Goal: Task Accomplishment & Management: Use online tool/utility

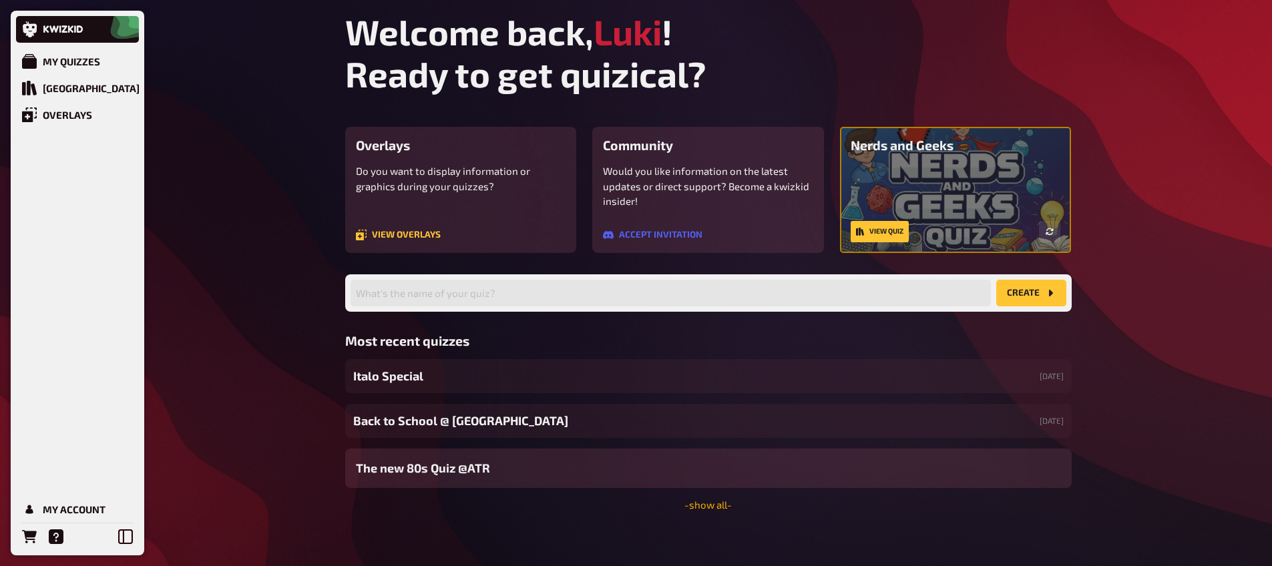
click at [702, 500] on link "- show all -" at bounding box center [707, 505] width 47 height 12
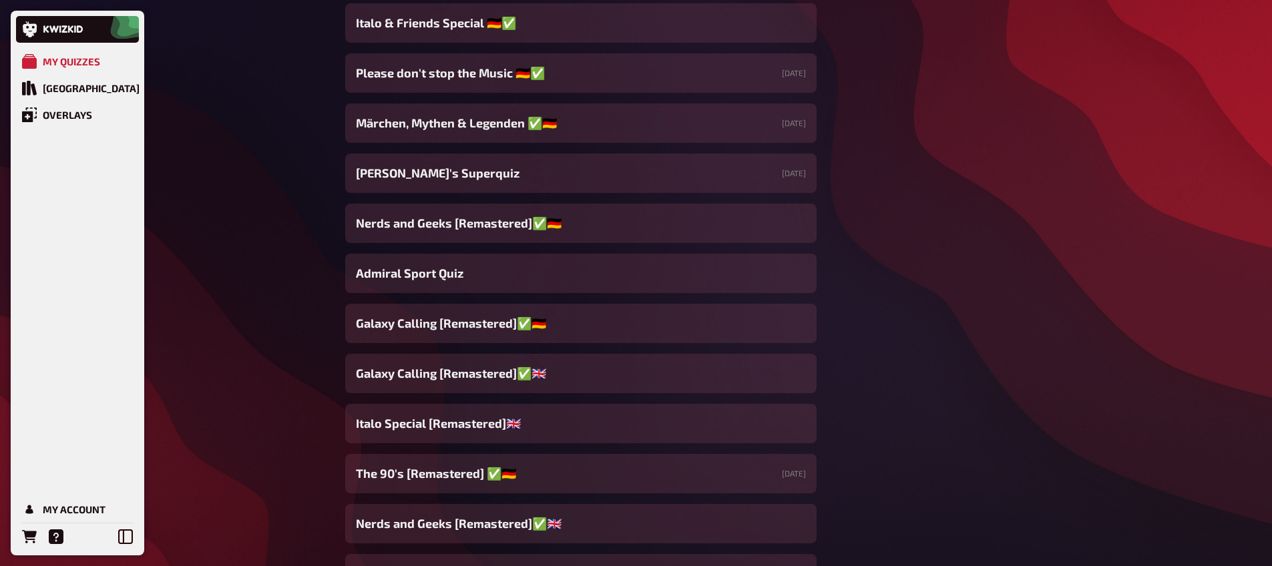
scroll to position [1400, 0]
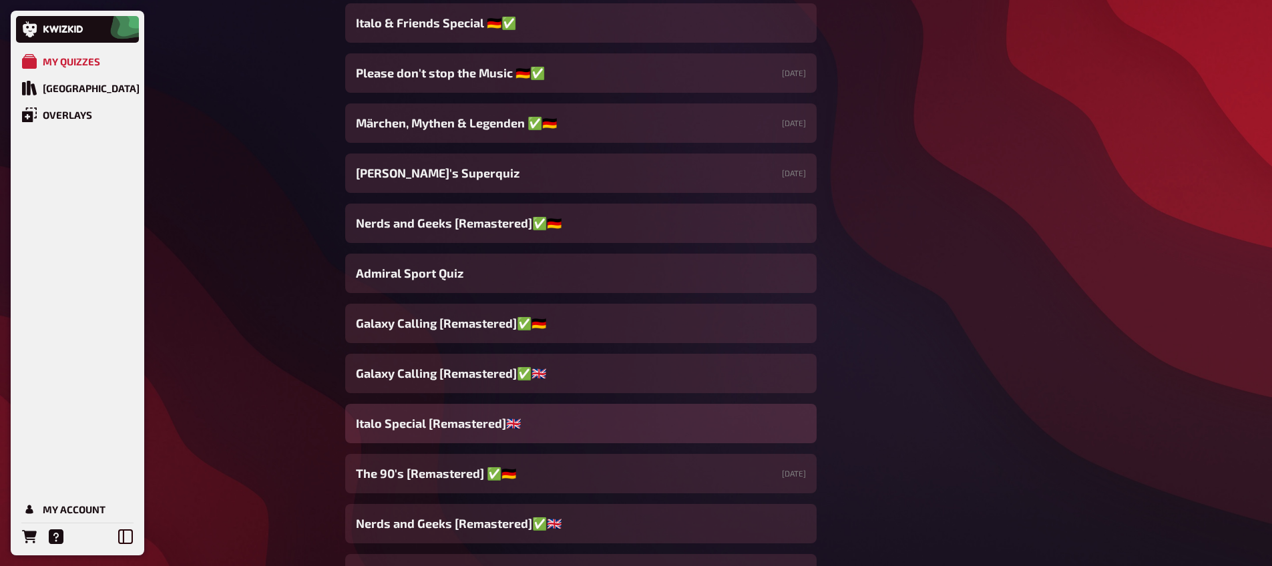
click at [439, 429] on span "Italo Special [Remastered]🇬🇧​" at bounding box center [438, 424] width 165 height 18
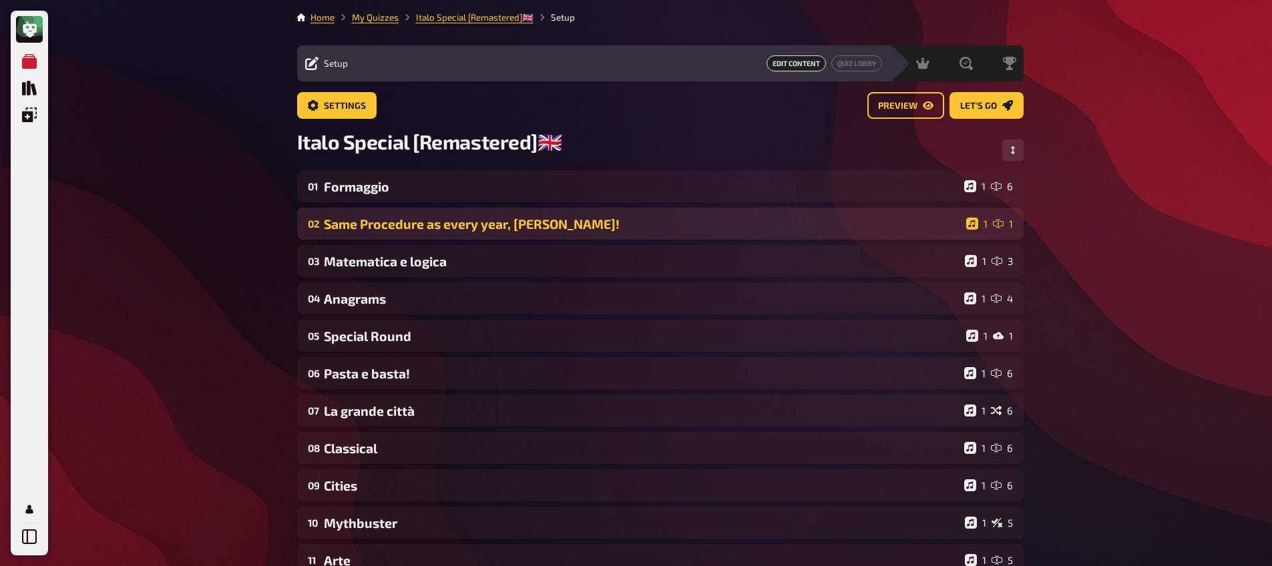
click at [392, 211] on div "02 Same Procedure as every year, [PERSON_NAME]! 1 1" at bounding box center [660, 224] width 726 height 32
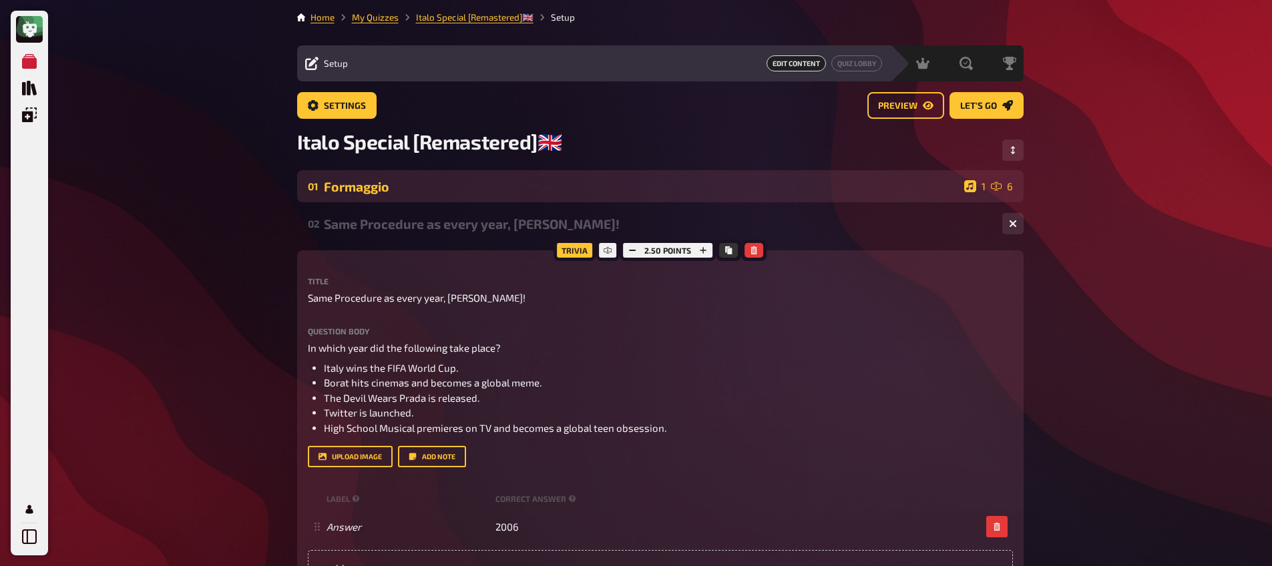
click at [390, 188] on div "Formaggio" at bounding box center [641, 186] width 635 height 15
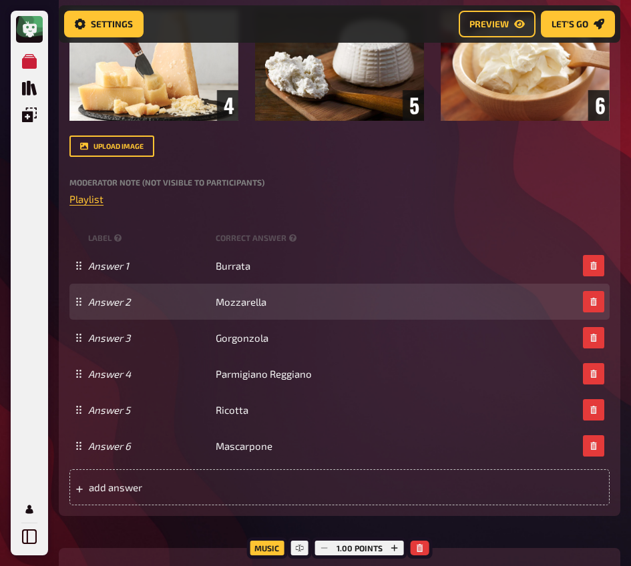
scroll to position [461, 0]
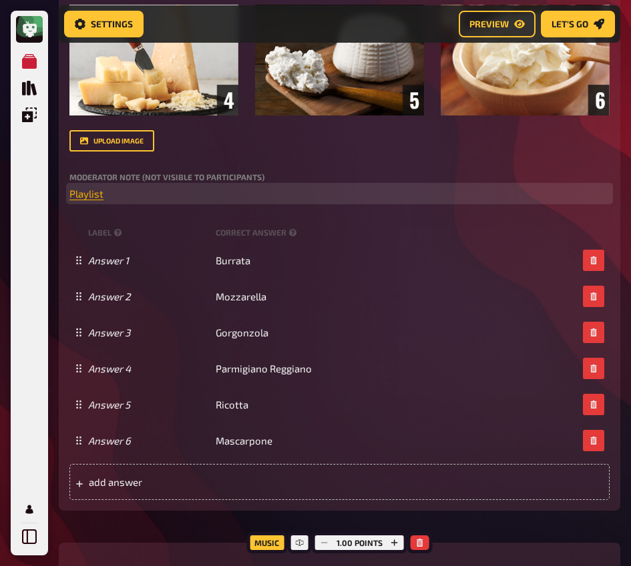
click at [81, 199] on span "Playlist" at bounding box center [86, 194] width 34 height 12
click at [82, 160] on button "button" at bounding box center [85, 168] width 21 height 21
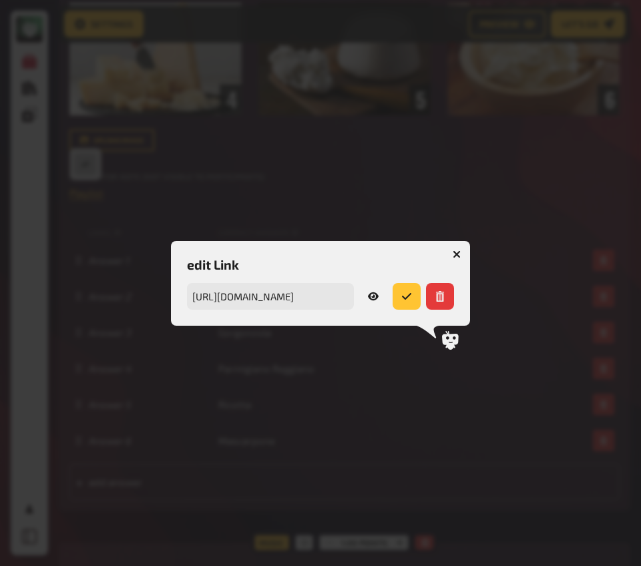
click at [372, 296] on icon at bounding box center [373, 296] width 11 height 8
click at [458, 254] on icon "button" at bounding box center [457, 254] width 8 height 8
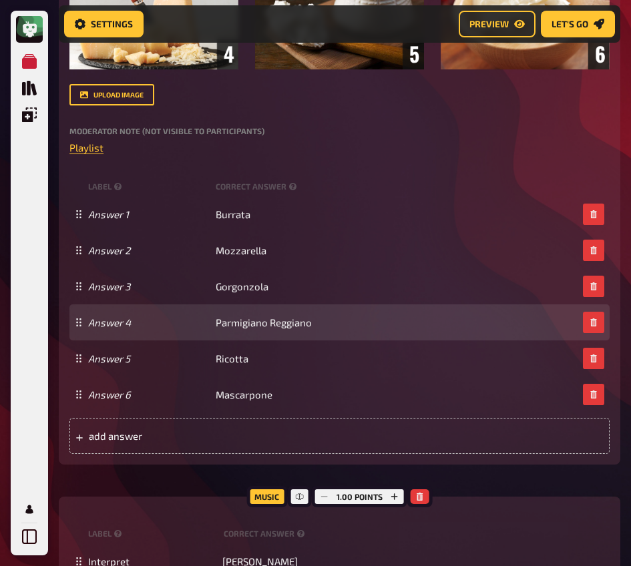
scroll to position [585, 0]
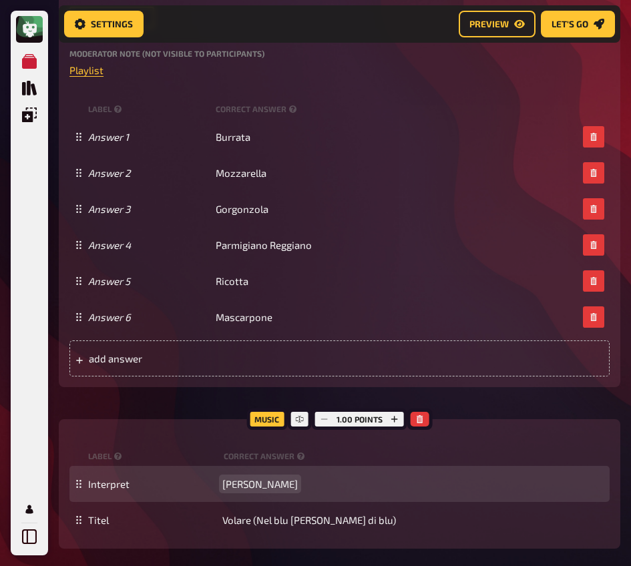
click at [260, 489] on span "[PERSON_NAME]" at bounding box center [259, 484] width 75 height 12
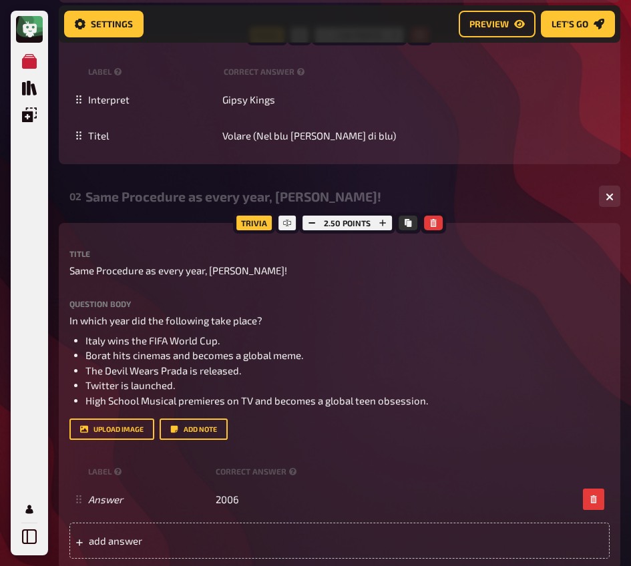
scroll to position [1250, 0]
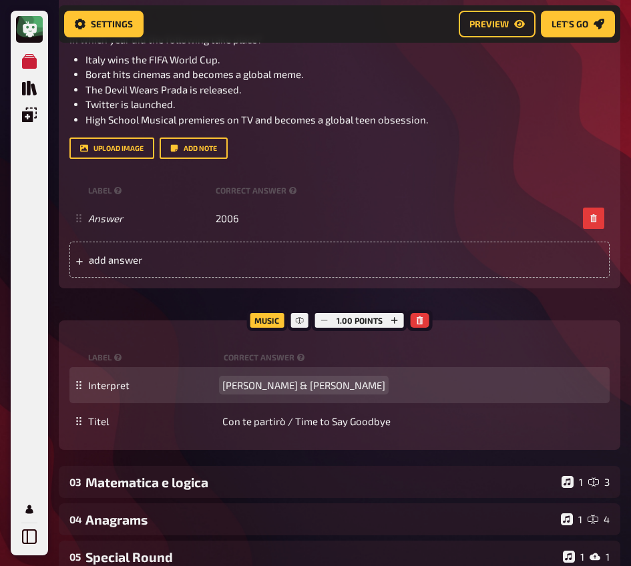
click at [284, 390] on span "[PERSON_NAME] & [PERSON_NAME]" at bounding box center [303, 385] width 163 height 12
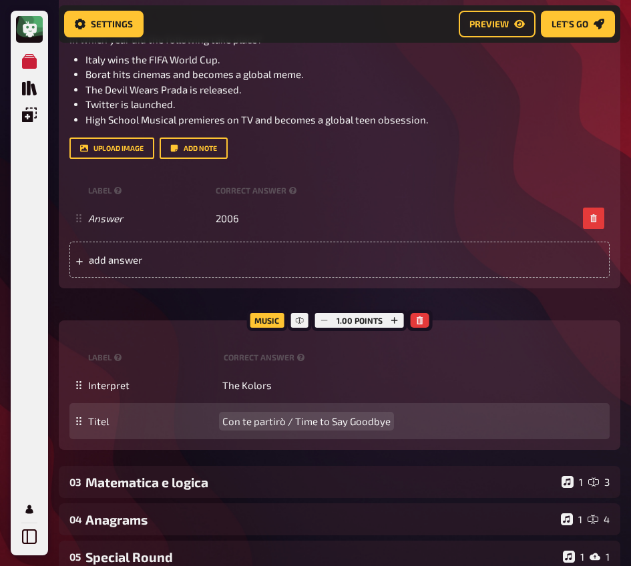
click at [295, 420] on span "Con te partirò / Time to Say Goodbye" at bounding box center [306, 421] width 168 height 12
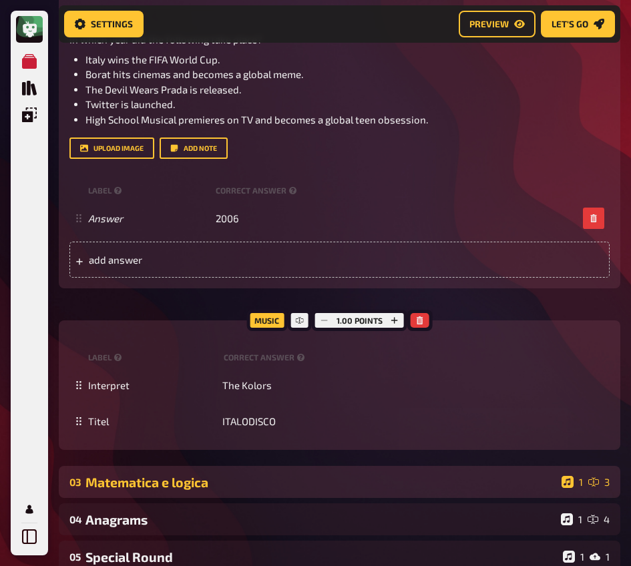
click at [231, 469] on div "03 Matematica e logica 1 3" at bounding box center [339, 482] width 561 height 32
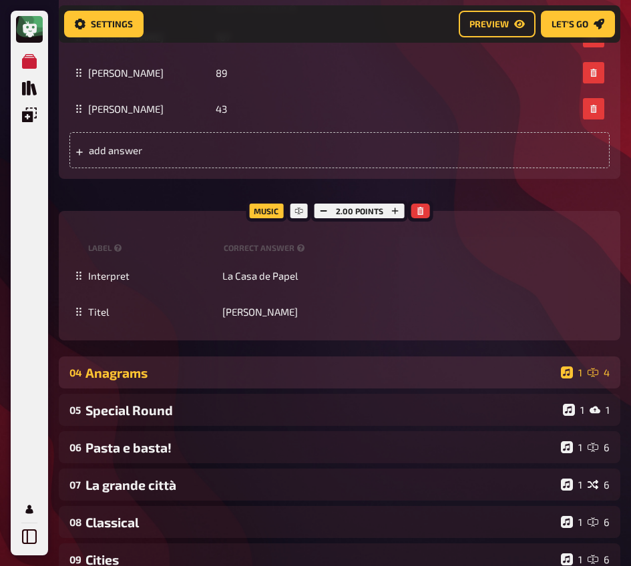
scroll to position [1902, 0]
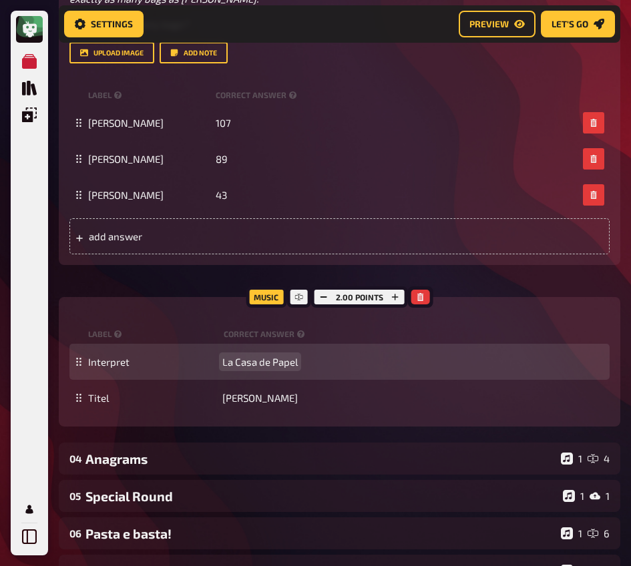
click at [272, 356] on span "La Casa de Papel" at bounding box center [259, 362] width 75 height 12
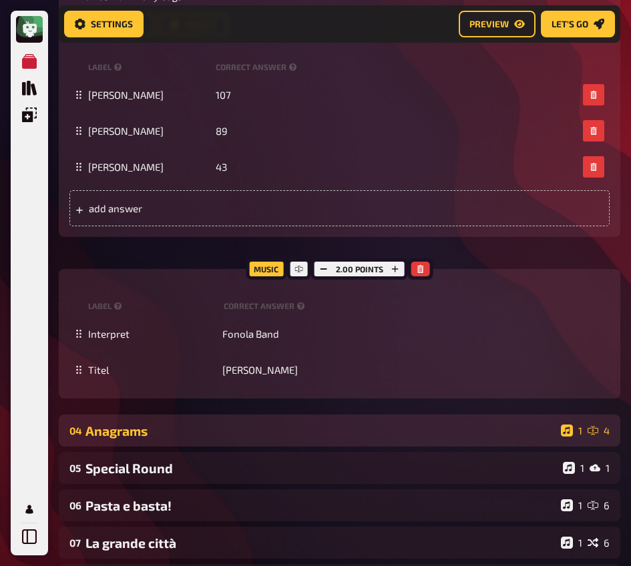
click at [211, 423] on div "Anagrams" at bounding box center [320, 430] width 470 height 15
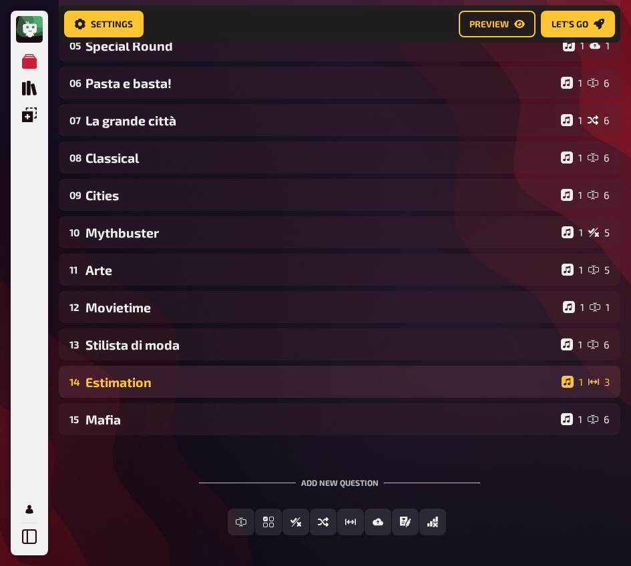
scroll to position [2475, 0]
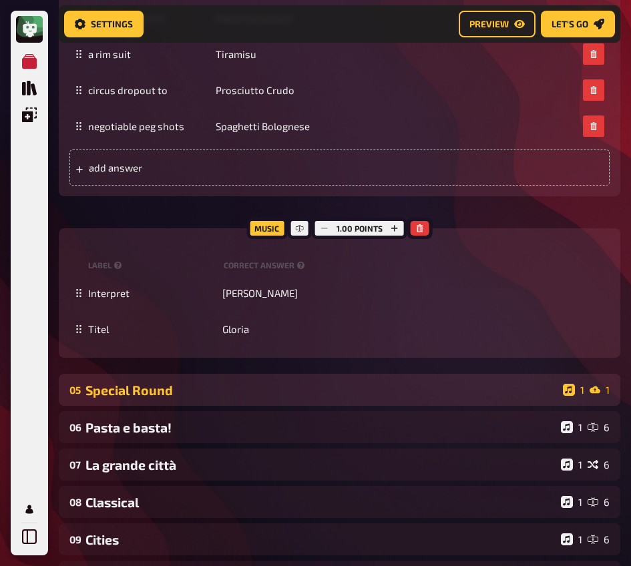
click at [222, 394] on div "Special Round" at bounding box center [321, 389] width 472 height 15
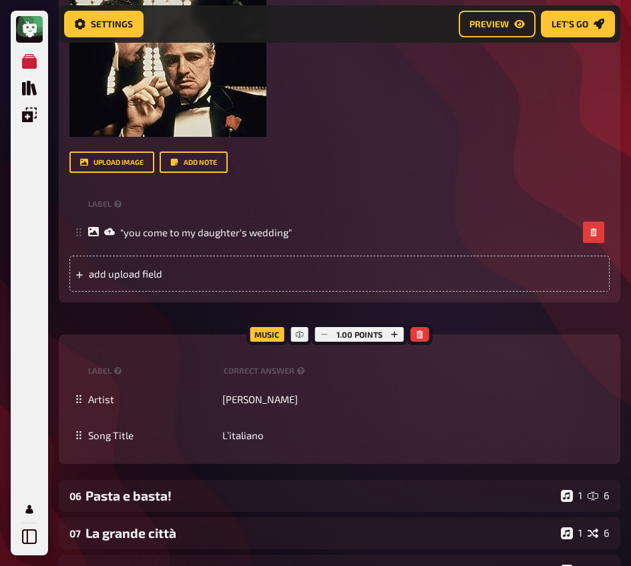
scroll to position [3257, 0]
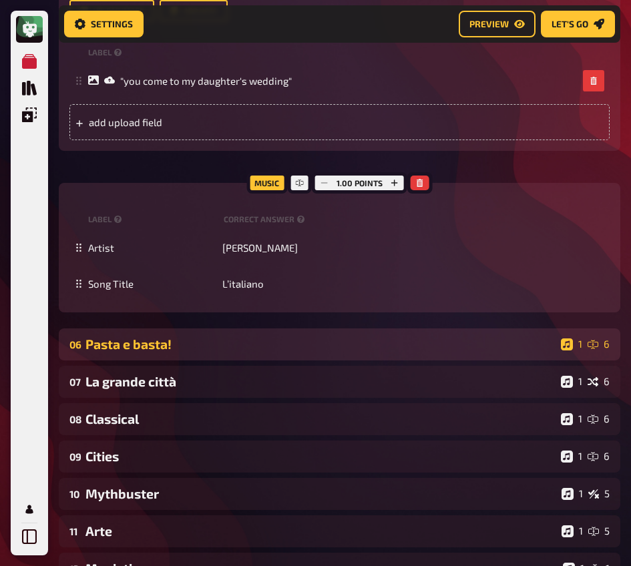
click at [250, 335] on div "06 Pasta e basta! 1 6" at bounding box center [339, 344] width 561 height 32
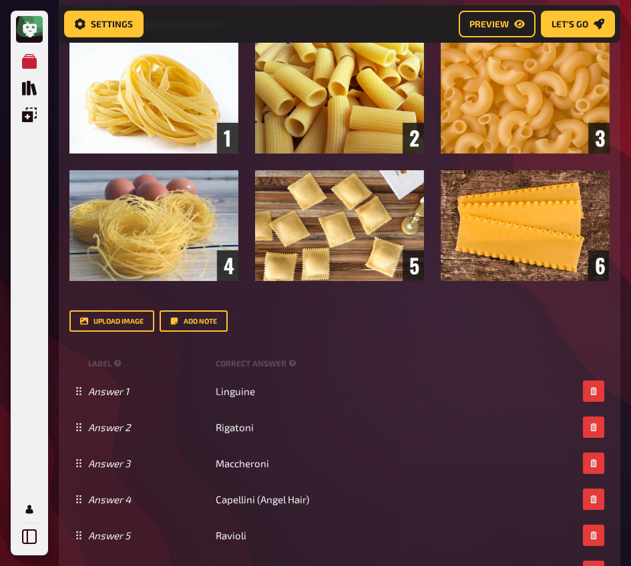
scroll to position [4151, 0]
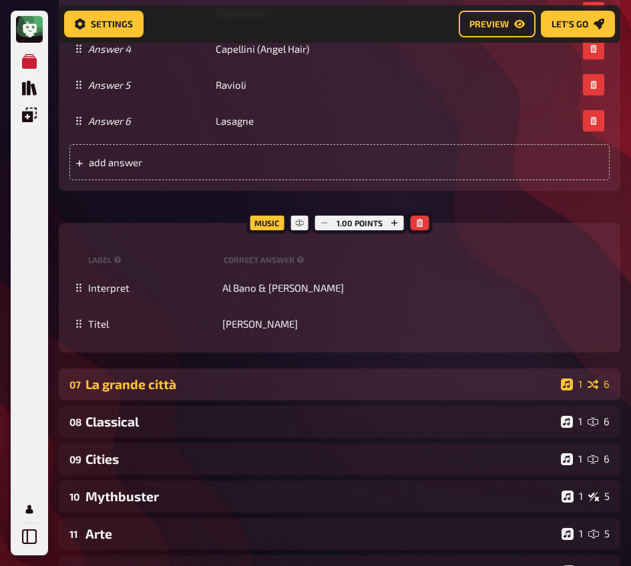
click at [229, 382] on div "La grande città" at bounding box center [320, 383] width 470 height 15
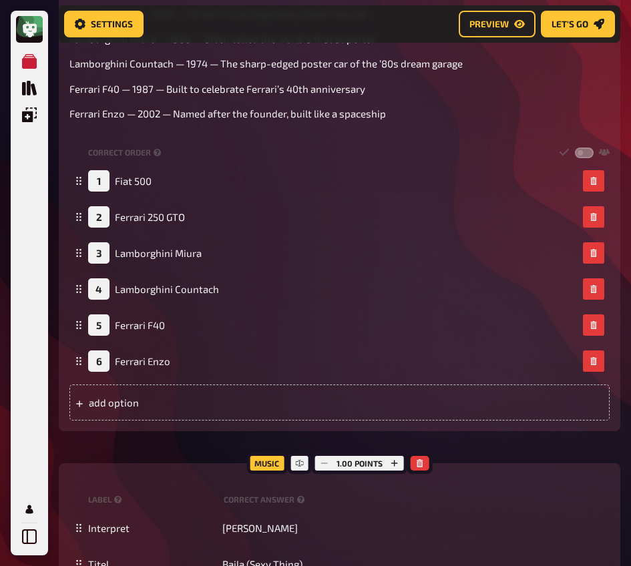
scroll to position [5114, 0]
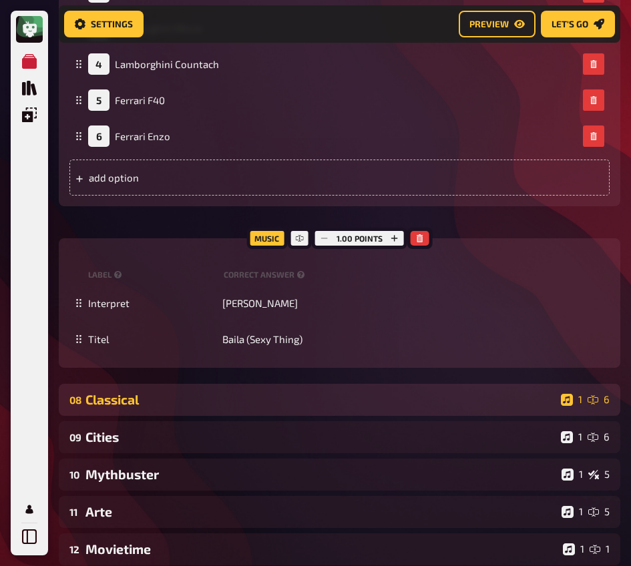
click at [231, 400] on div "Classical" at bounding box center [320, 399] width 470 height 15
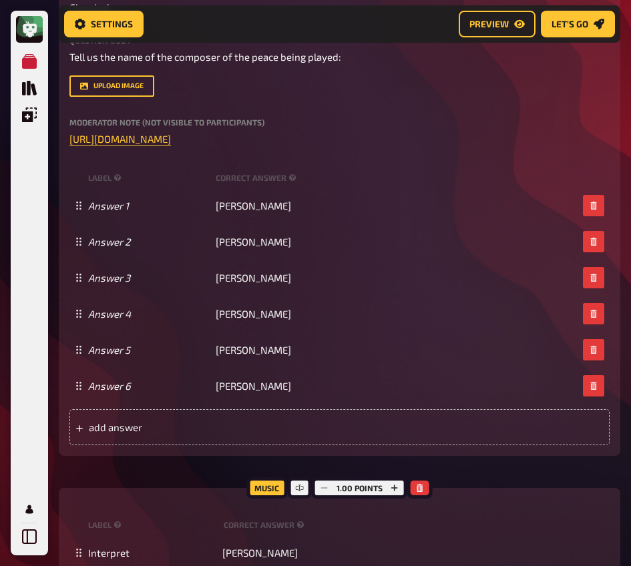
scroll to position [5806, 0]
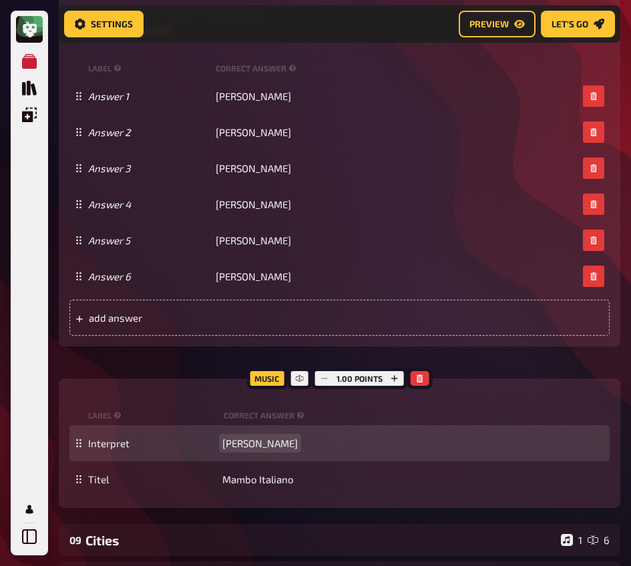
click at [248, 446] on span "[PERSON_NAME]" at bounding box center [259, 443] width 75 height 12
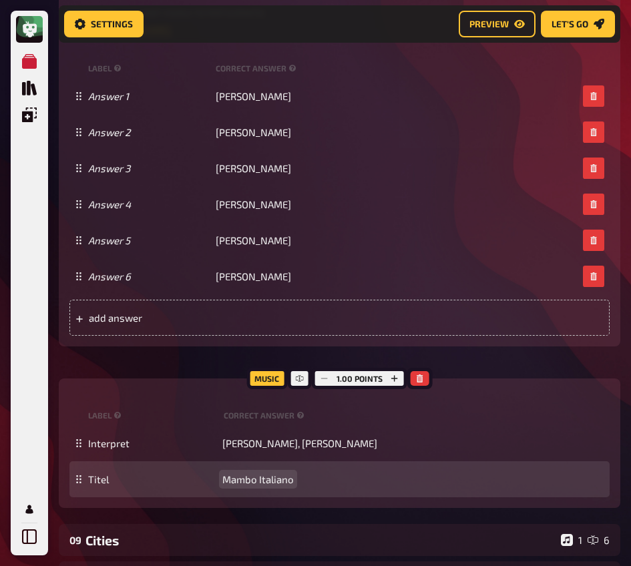
click at [258, 477] on span "Mambo Italiano" at bounding box center [257, 479] width 71 height 12
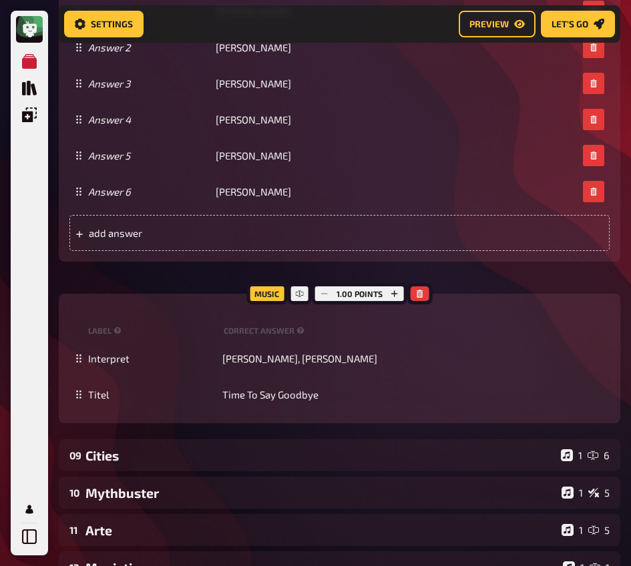
scroll to position [5919, 0]
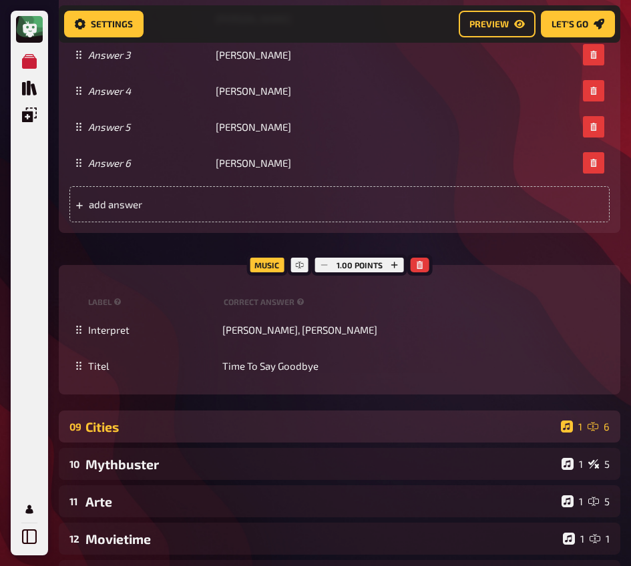
click at [248, 421] on div "Cities" at bounding box center [320, 426] width 470 height 15
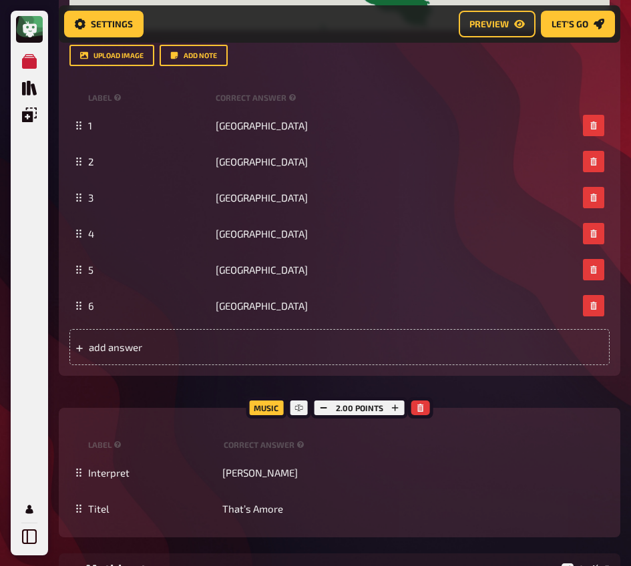
scroll to position [6912, 0]
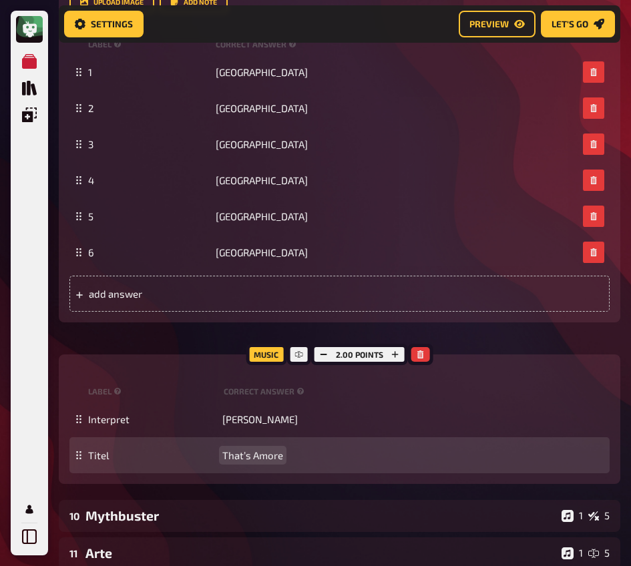
click at [257, 461] on span "That’s Amore" at bounding box center [252, 455] width 61 height 12
click at [256, 461] on span "That’s Amore" at bounding box center [252, 455] width 61 height 12
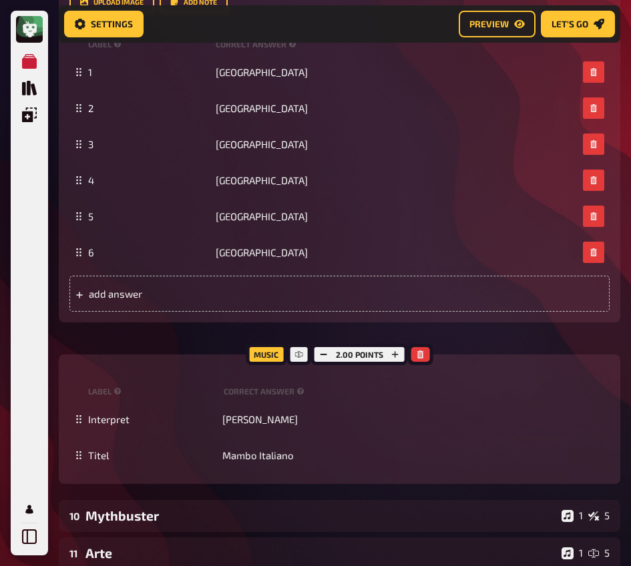
click at [254, 479] on div "Music 2.00 points label correct answer Interpret [PERSON_NAME] Titel Mambo Ital…" at bounding box center [339, 418] width 561 height 129
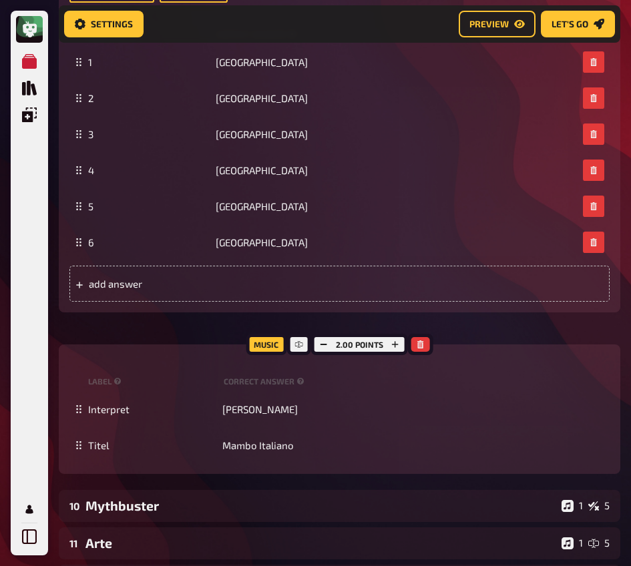
scroll to position [6935, 0]
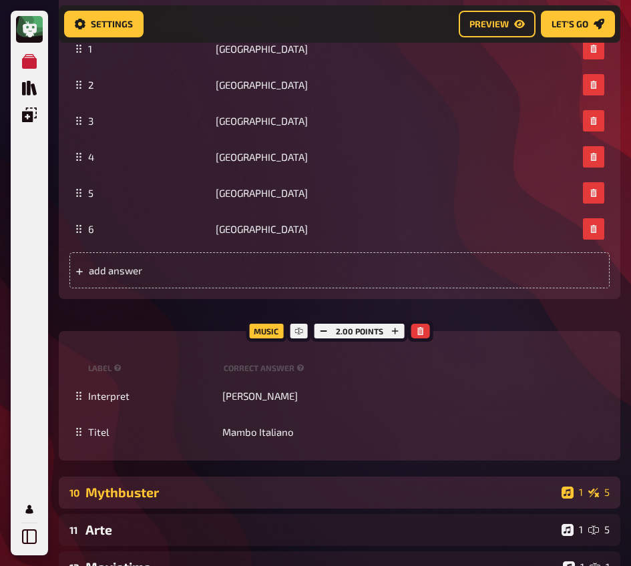
click at [210, 493] on div "Mythbuster" at bounding box center [320, 492] width 471 height 15
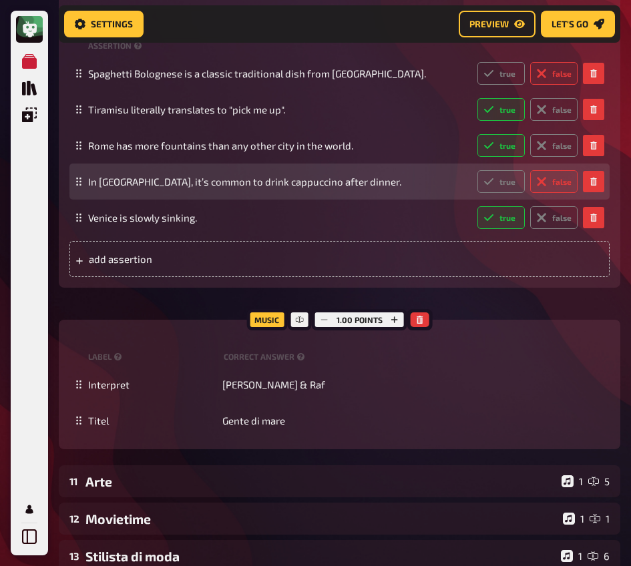
scroll to position [7849, 0]
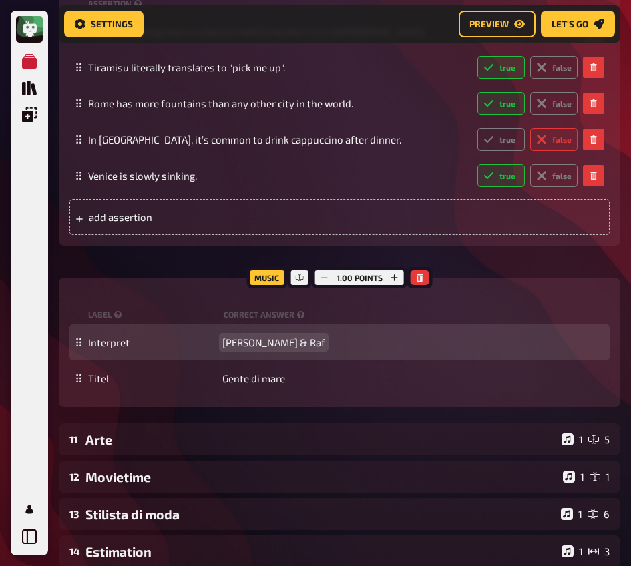
click at [232, 348] on span "[PERSON_NAME] & Raf" at bounding box center [273, 342] width 103 height 12
click at [224, 348] on span "[PERSON_NAME] & Raf" at bounding box center [273, 342] width 103 height 12
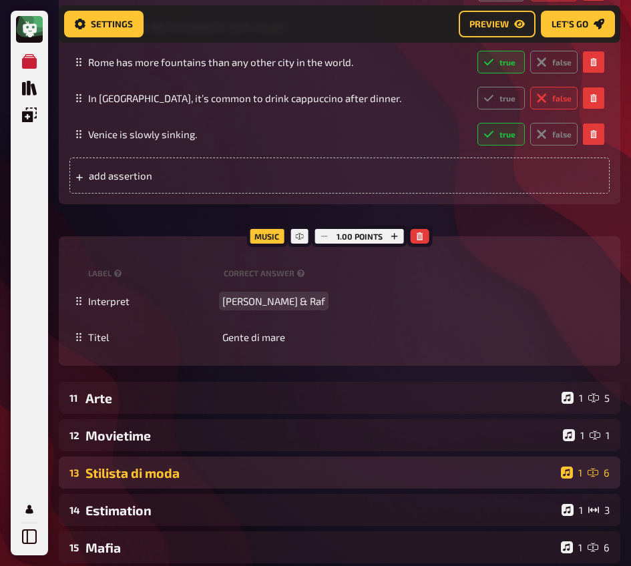
scroll to position [7975, 0]
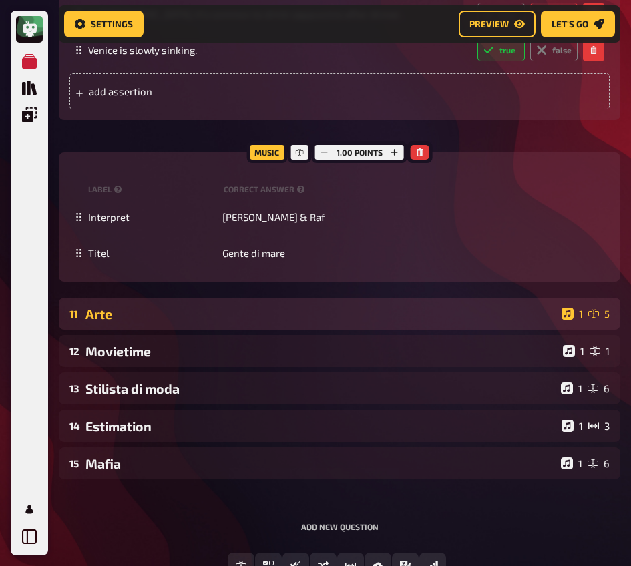
click at [226, 330] on div "11 Arte 1 5" at bounding box center [339, 314] width 561 height 32
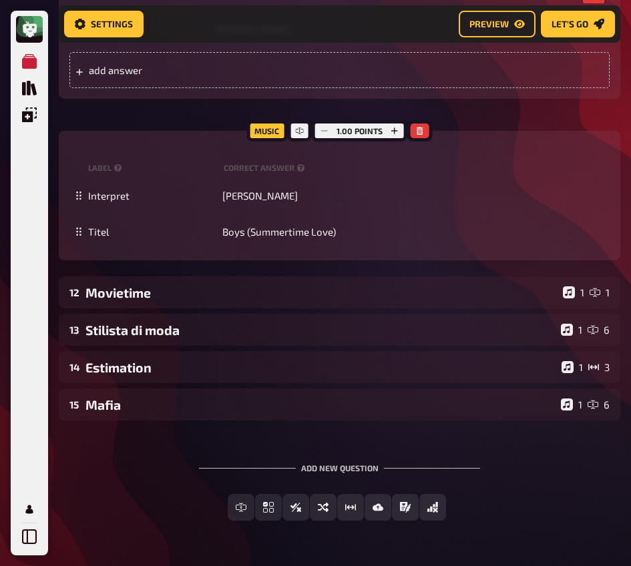
scroll to position [9165, 0]
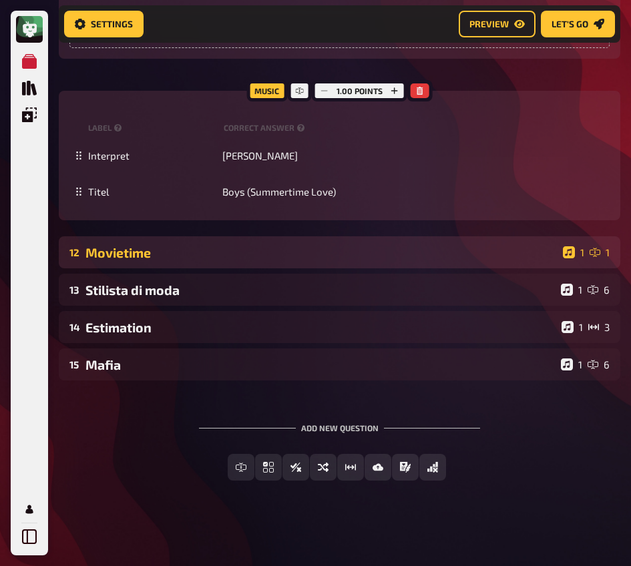
click at [217, 251] on div "Movietime" at bounding box center [321, 252] width 472 height 15
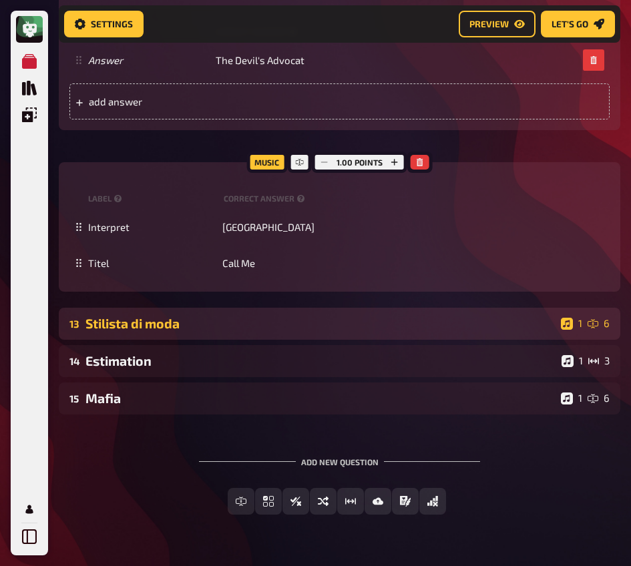
scroll to position [9665, 0]
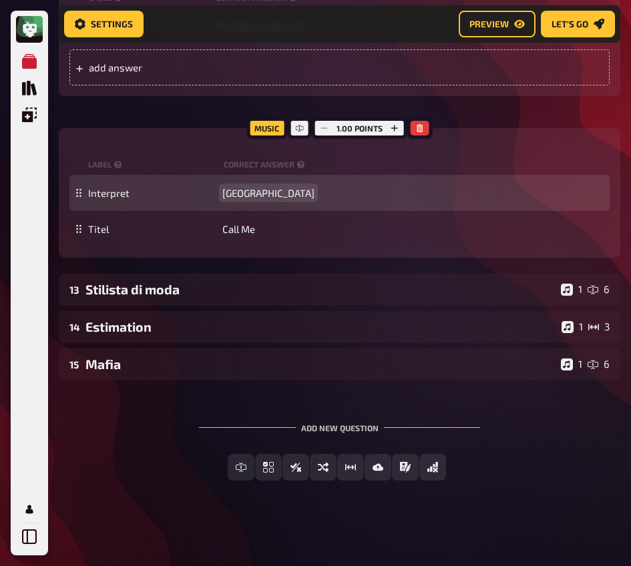
click at [242, 189] on span "[GEOGRAPHIC_DATA]" at bounding box center [268, 193] width 92 height 12
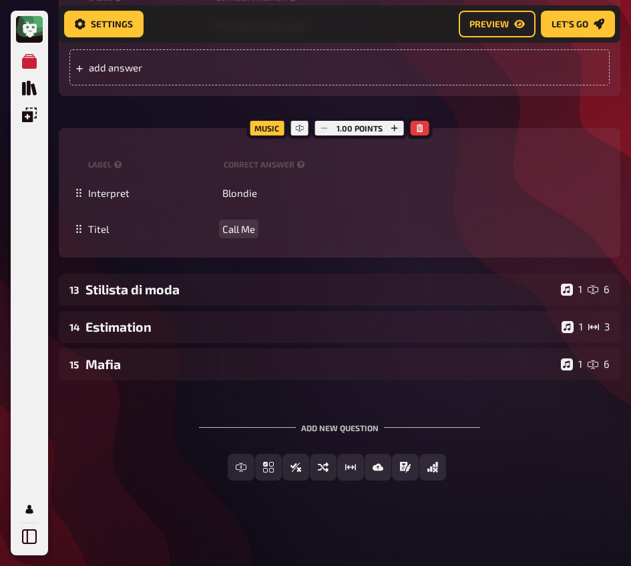
click at [255, 264] on div "12 Movietime 1 1 Trivia 2.50 points Title Movietime Question body From which mo…" at bounding box center [339, 2] width 561 height 531
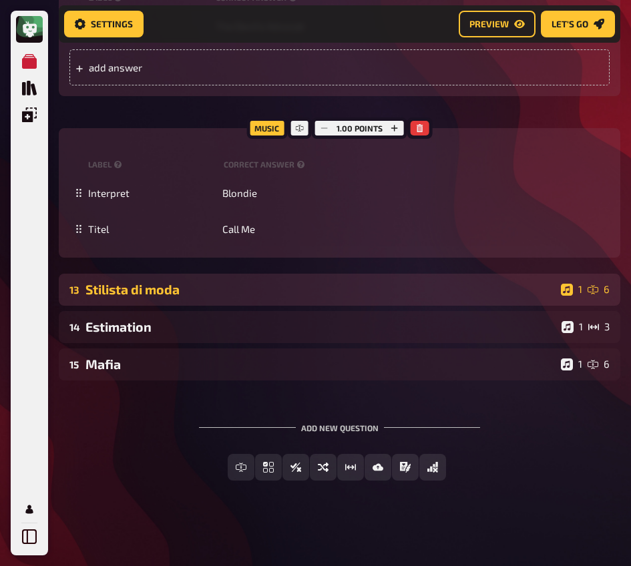
click at [238, 280] on div "13 Stilista di moda 1 6" at bounding box center [339, 290] width 561 height 32
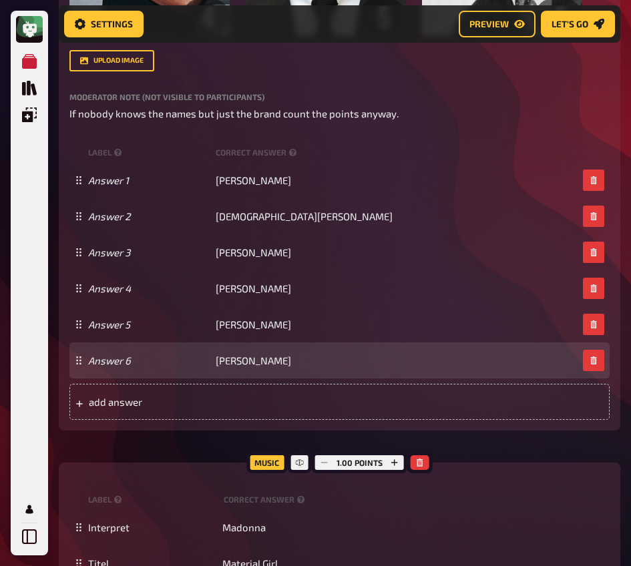
scroll to position [10760, 0]
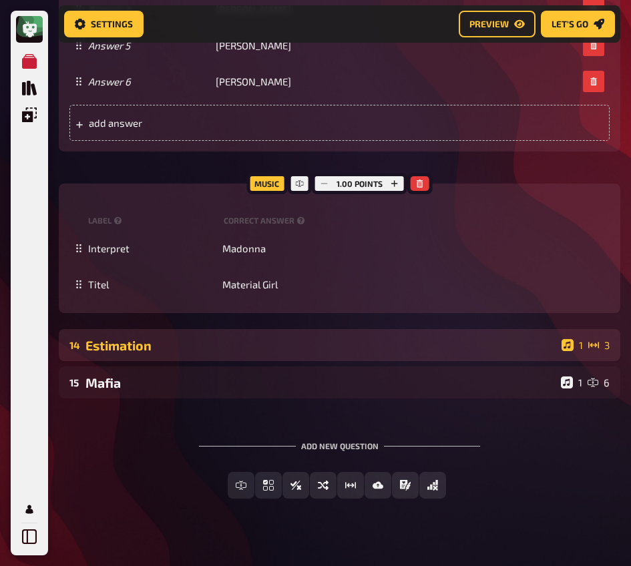
click at [276, 353] on div "Estimation" at bounding box center [320, 345] width 471 height 15
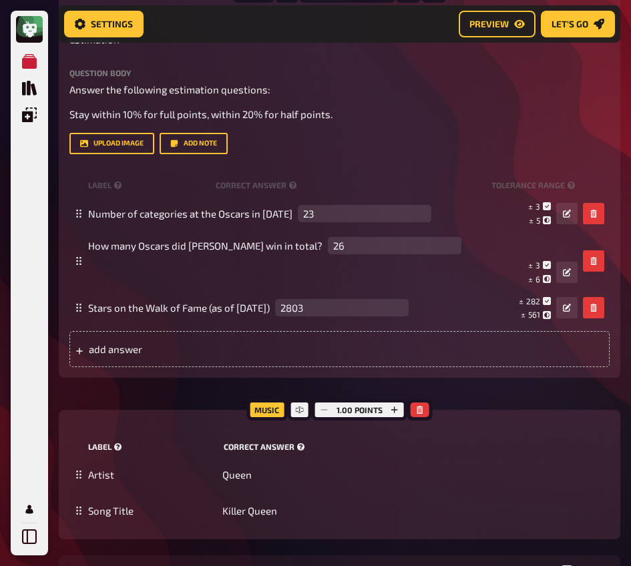
scroll to position [11357, 0]
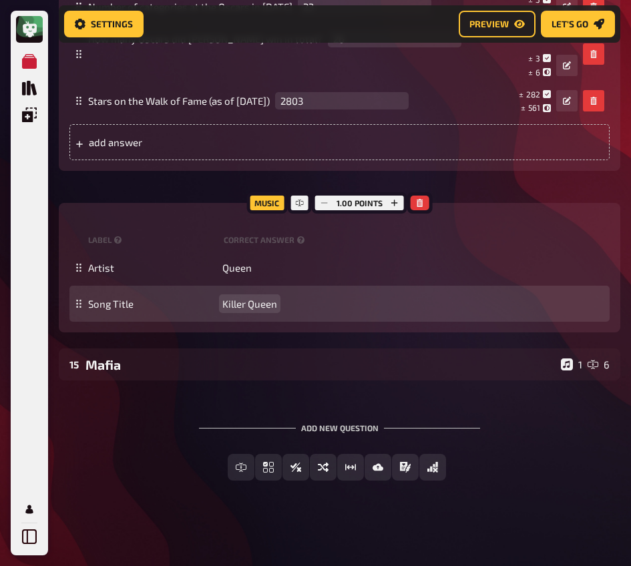
click at [257, 296] on div "Song Title Killer Queen" at bounding box center [339, 304] width 540 height 36
click at [230, 304] on span "Killer Queen" at bounding box center [249, 304] width 55 height 12
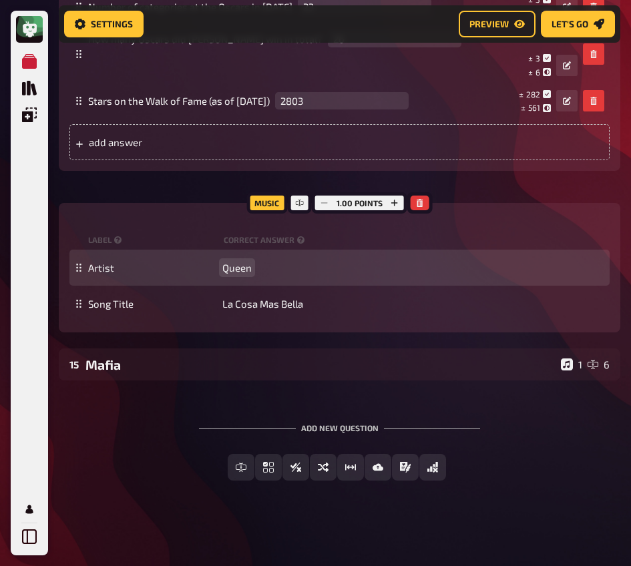
click at [226, 272] on span "Queen" at bounding box center [236, 268] width 29 height 12
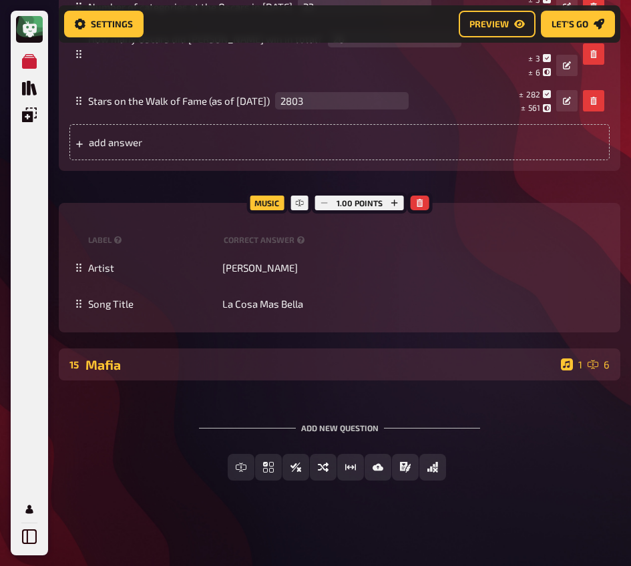
click at [160, 372] on div "15 Mafia 1 6" at bounding box center [339, 364] width 561 height 32
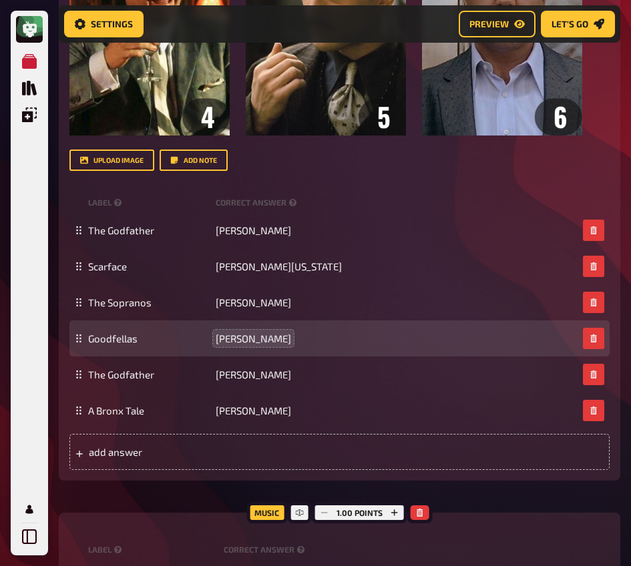
scroll to position [12278, 0]
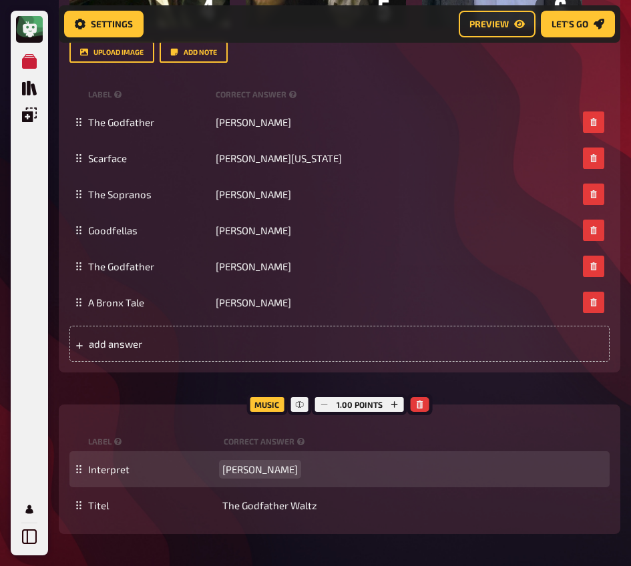
click at [265, 475] on span "[PERSON_NAME]" at bounding box center [259, 469] width 75 height 12
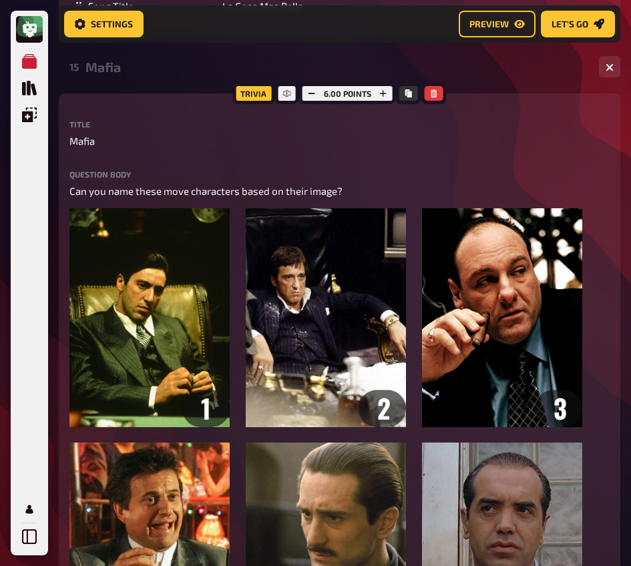
scroll to position [11573, 0]
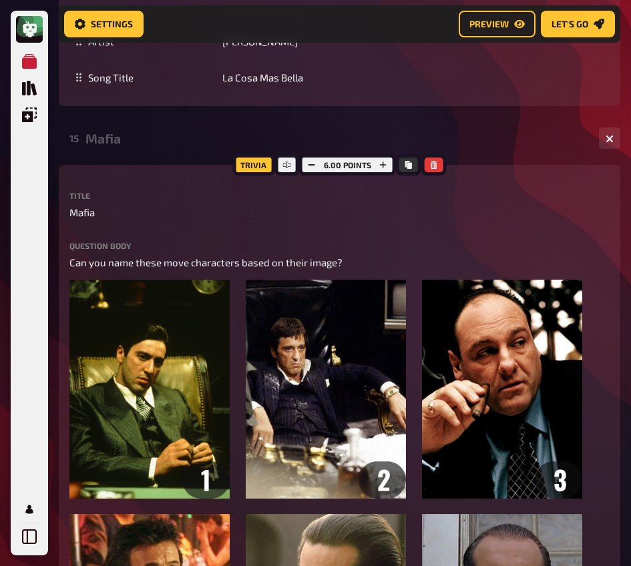
click at [156, 146] on div "Mafia" at bounding box center [336, 138] width 503 height 15
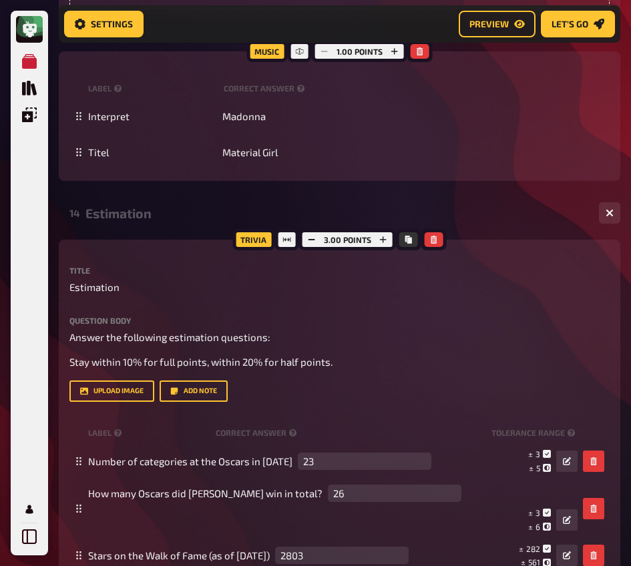
scroll to position [10657, 0]
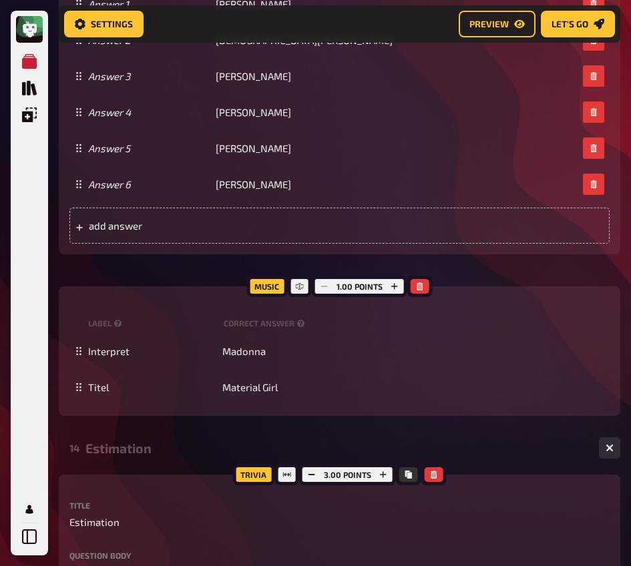
click at [113, 464] on div "14 Estimation 1 3" at bounding box center [339, 448] width 561 height 32
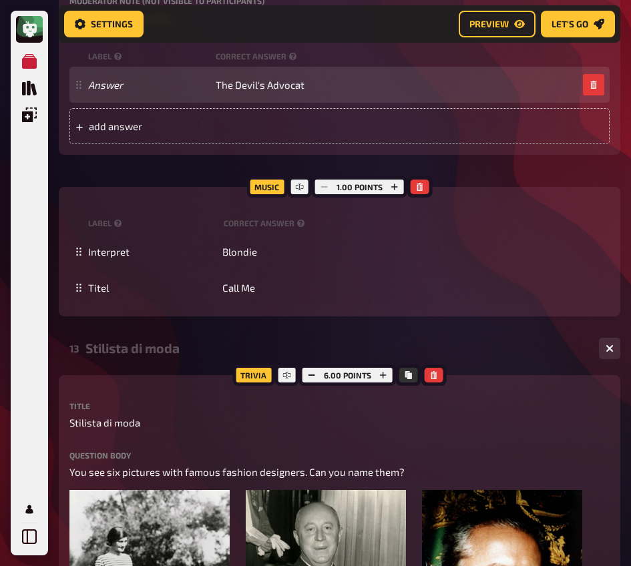
scroll to position [9322, 0]
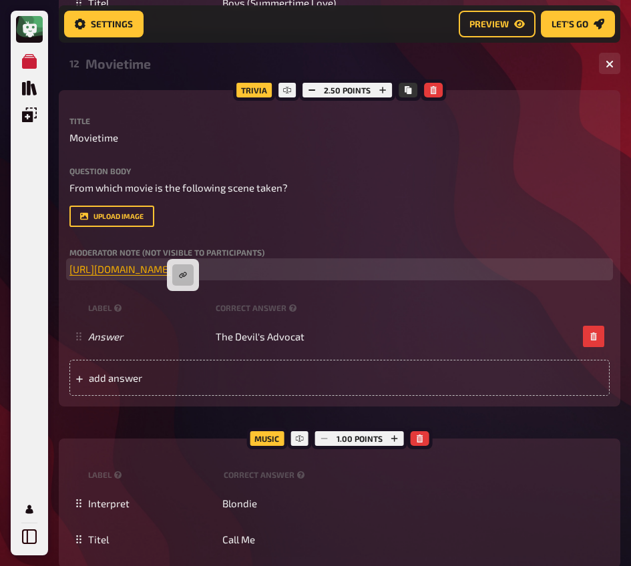
click at [171, 275] on span "[URL][DOMAIN_NAME]" at bounding box center [119, 269] width 101 height 12
click at [184, 272] on icon "button" at bounding box center [182, 275] width 7 height 6
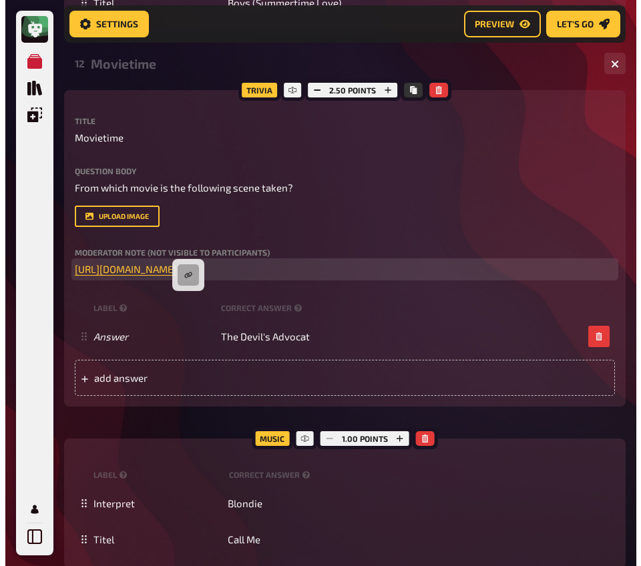
scroll to position [9328, 0]
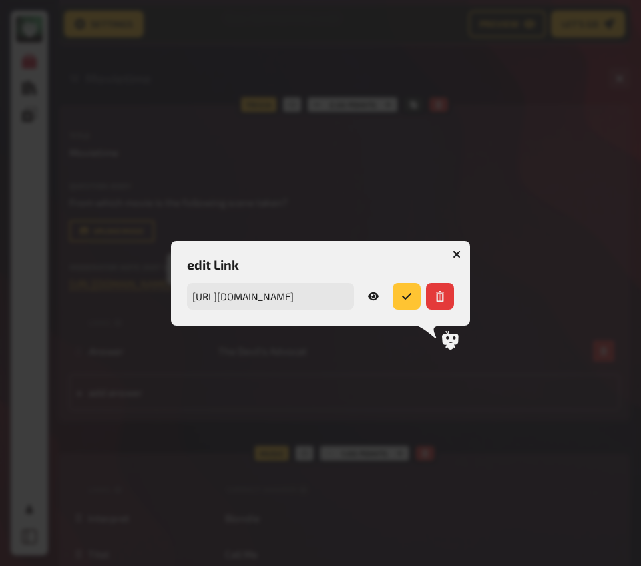
click at [378, 299] on link at bounding box center [373, 296] width 28 height 27
click at [455, 256] on icon "button" at bounding box center [457, 254] width 13 height 13
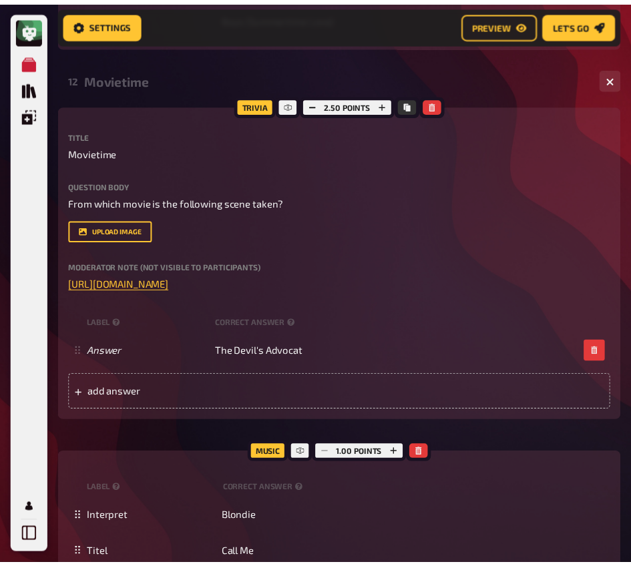
scroll to position [9322, 0]
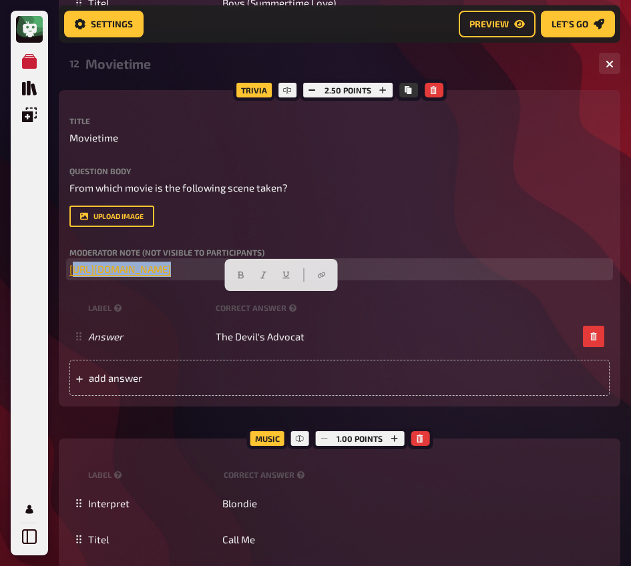
drag, startPoint x: 515, startPoint y: 295, endPoint x: 75, endPoint y: 298, distance: 440.6
click at [75, 277] on p "﻿ [URL][DOMAIN_NAME] ﻿" at bounding box center [339, 269] width 540 height 15
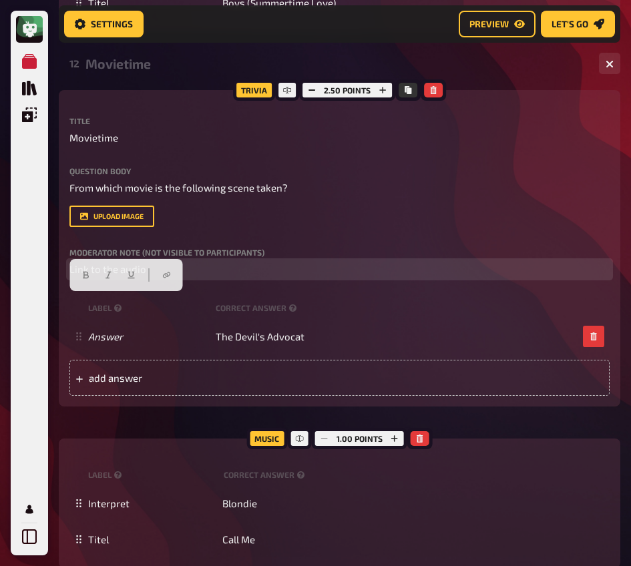
drag, startPoint x: 156, startPoint y: 307, endPoint x: 37, endPoint y: 303, distance: 118.9
click at [222, 277] on p "﻿ Link to the audio ﻿" at bounding box center [339, 269] width 540 height 15
click at [127, 275] on span "Link to the audio" at bounding box center [107, 269] width 77 height 12
click at [133, 273] on icon "button" at bounding box center [129, 275] width 7 height 6
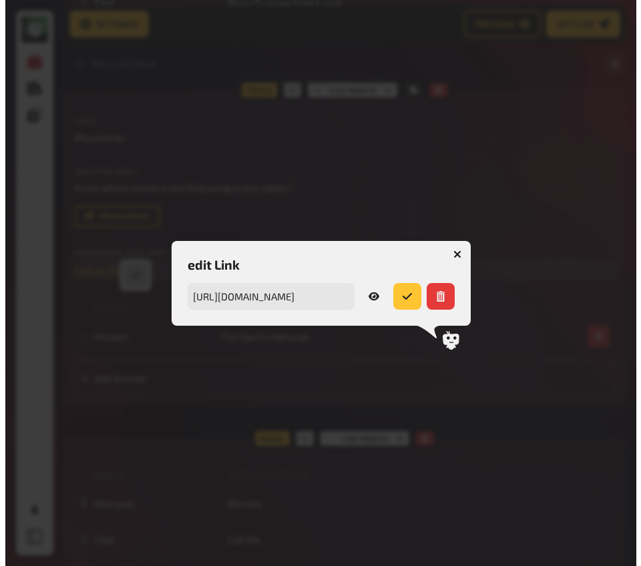
scroll to position [9328, 0]
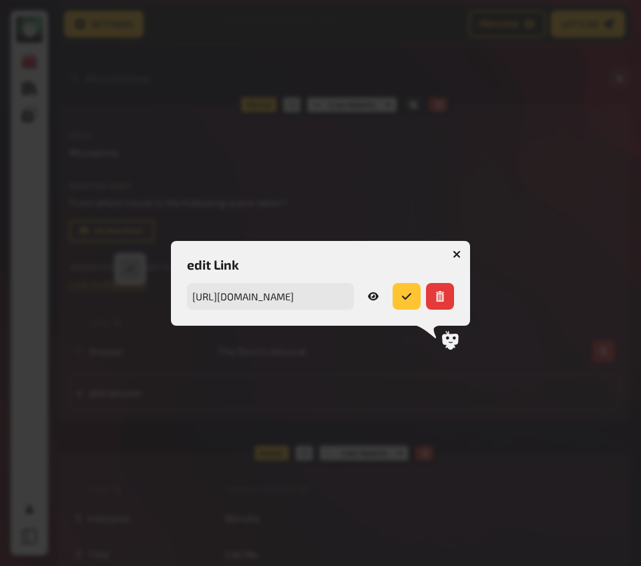
click at [371, 294] on icon at bounding box center [373, 296] width 11 height 11
click at [458, 257] on icon "button" at bounding box center [457, 254] width 8 height 8
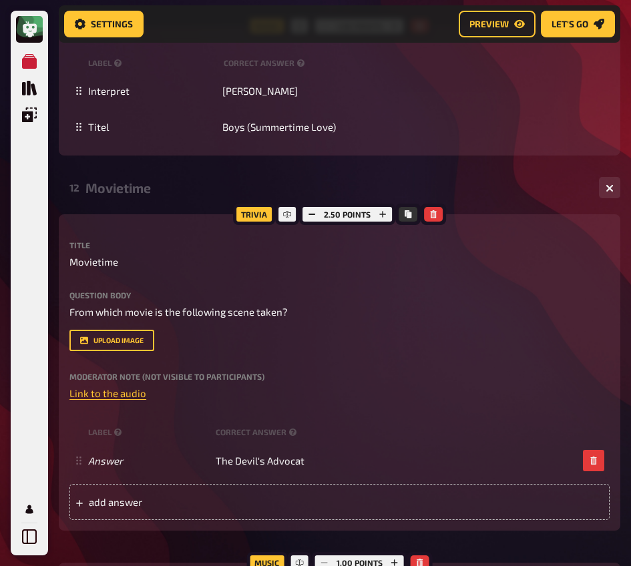
click at [123, 196] on div "Movietime" at bounding box center [336, 187] width 503 height 15
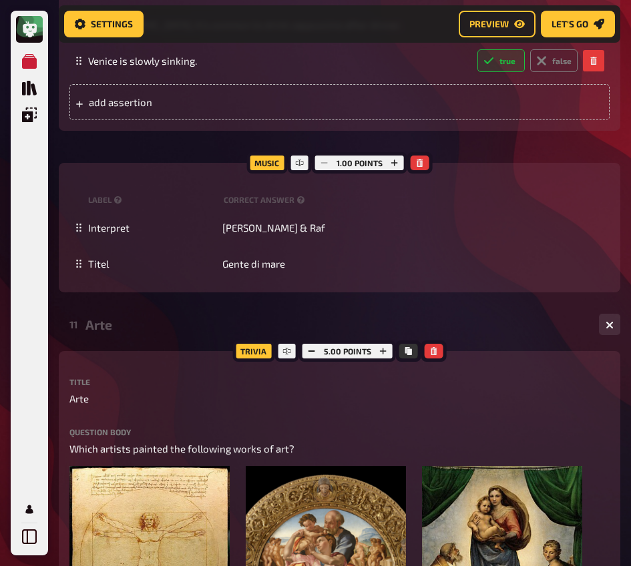
click at [117, 332] on div "Arte" at bounding box center [336, 324] width 503 height 15
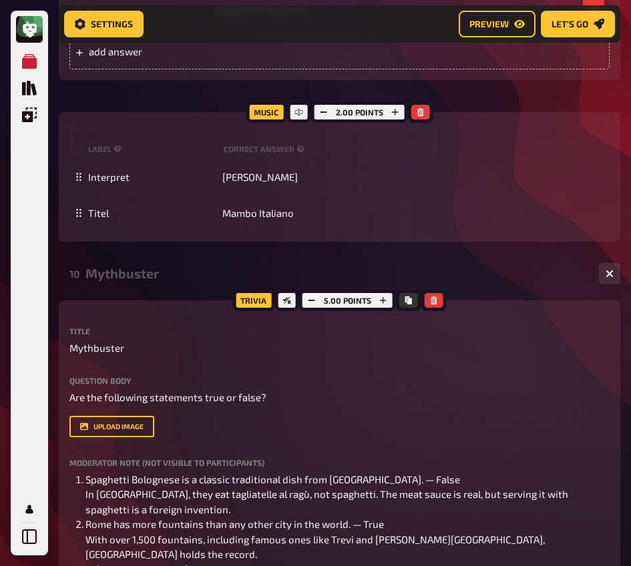
click at [121, 274] on div "Mythbuster" at bounding box center [336, 273] width 503 height 15
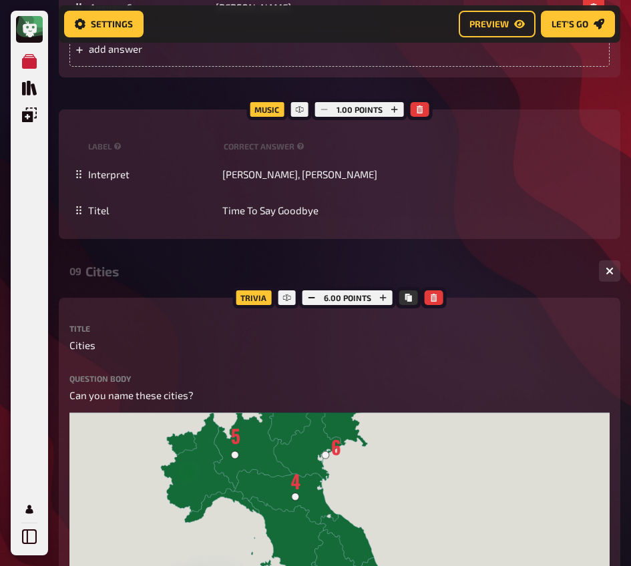
click at [121, 266] on div "Cities" at bounding box center [336, 271] width 503 height 15
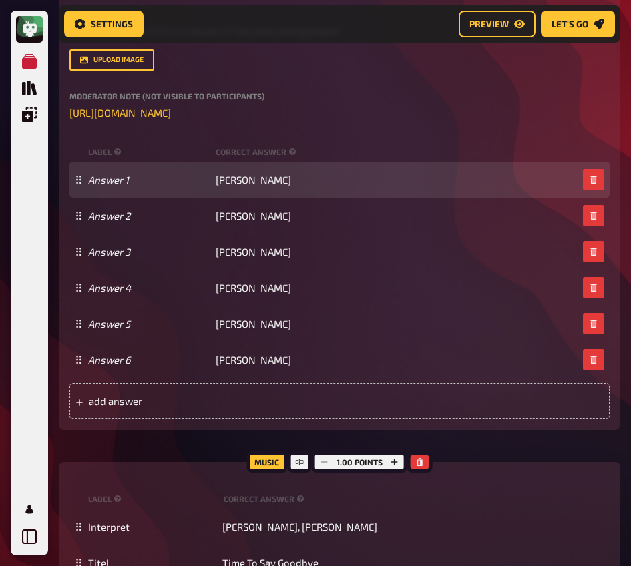
scroll to position [5595, 0]
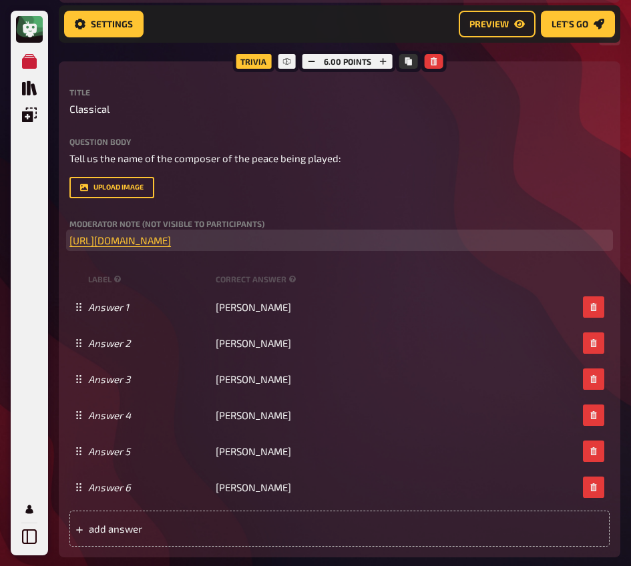
click at [276, 234] on p "﻿ [URL][DOMAIN_NAME] ﻿" at bounding box center [339, 240] width 540 height 15
click at [171, 246] on span "[URL][DOMAIN_NAME]" at bounding box center [119, 240] width 101 height 12
click at [268, 210] on button "button" at bounding box center [267, 215] width 21 height 21
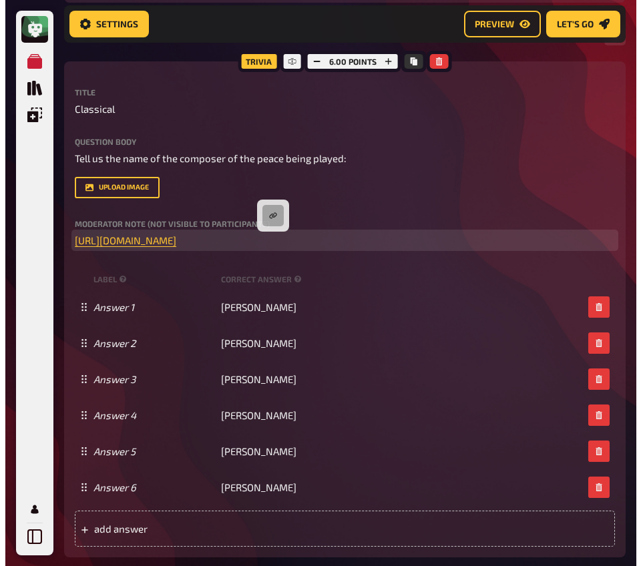
scroll to position [5608, 0]
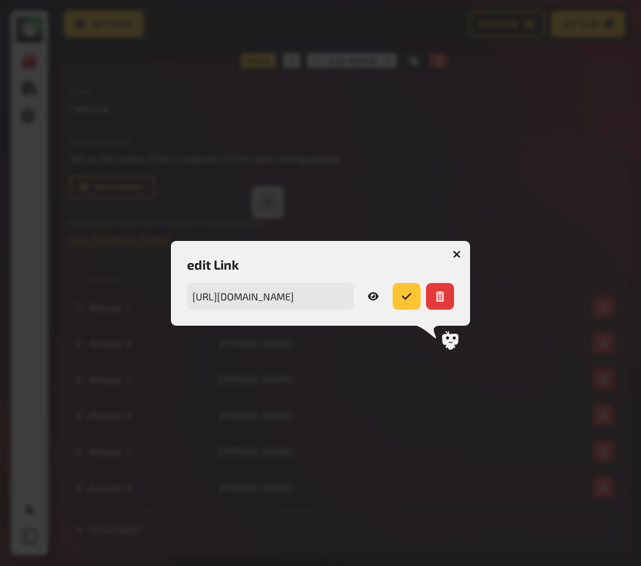
click at [372, 297] on icon at bounding box center [373, 296] width 11 height 8
click at [453, 255] on icon "button" at bounding box center [457, 254] width 8 height 8
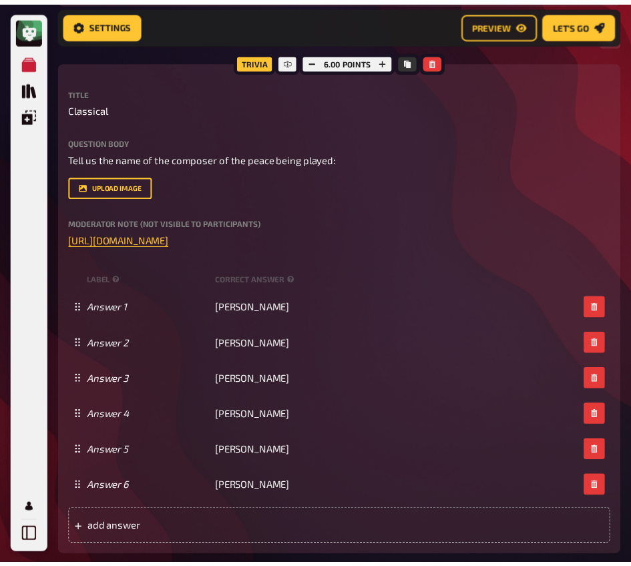
scroll to position [5595, 0]
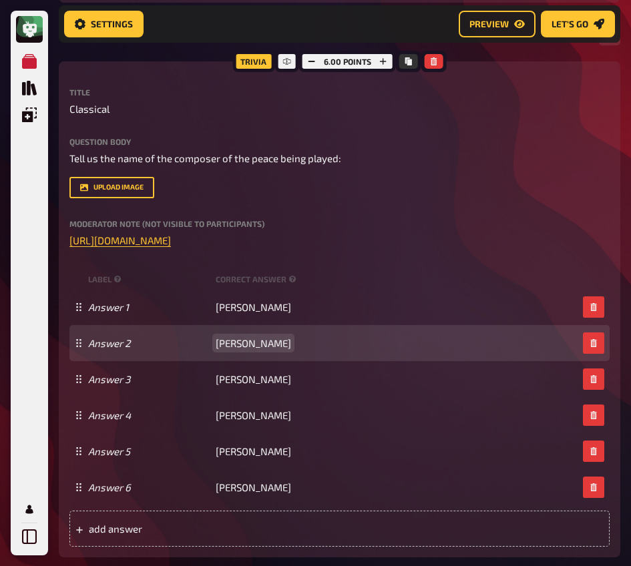
click at [238, 346] on span "[PERSON_NAME]" at bounding box center [253, 343] width 75 height 12
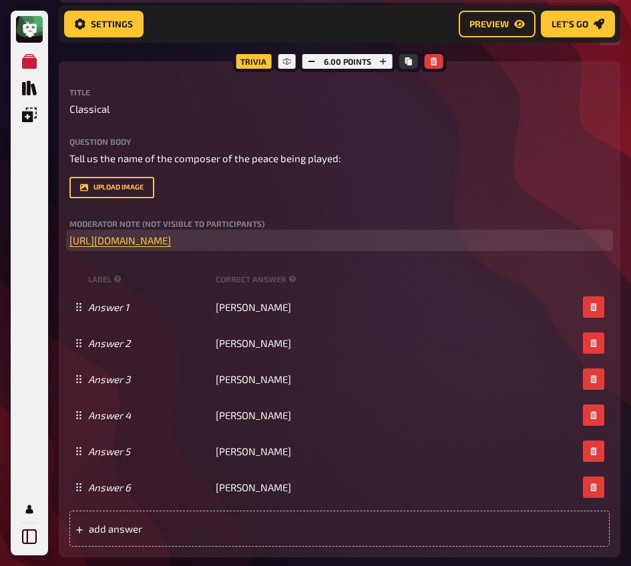
click at [493, 246] on p "﻿ [URL][DOMAIN_NAME] ﻿" at bounding box center [339, 240] width 540 height 15
click at [268, 246] on span "Mention that these are not all [DEMOGRAPHIC_DATA] composeres!" at bounding box center [321, 240] width 300 height 12
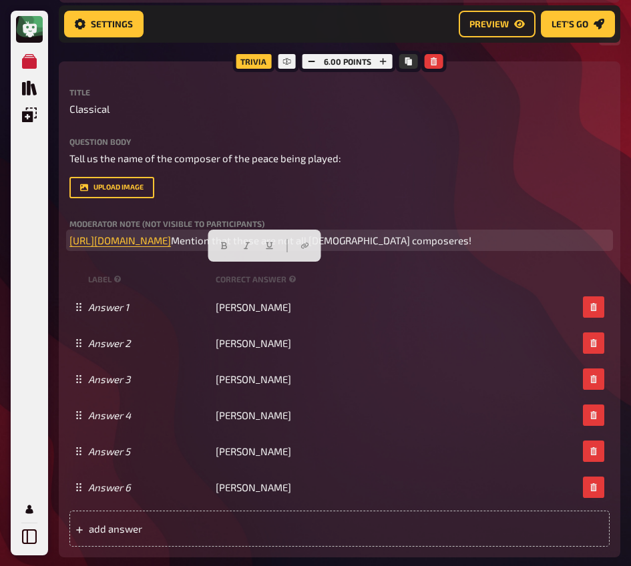
click at [316, 248] on p "﻿ [URL][DOMAIN_NAME] Mention that these are not all [DEMOGRAPHIC_DATA] composer…" at bounding box center [339, 240] width 540 height 15
click at [293, 246] on span "Mention that these are not all [DEMOGRAPHIC_DATA] composeres!" at bounding box center [321, 240] width 300 height 12
click at [288, 246] on span "Mention that these are not all [DEMOGRAPHIC_DATA] composeres!" at bounding box center [321, 240] width 300 height 12
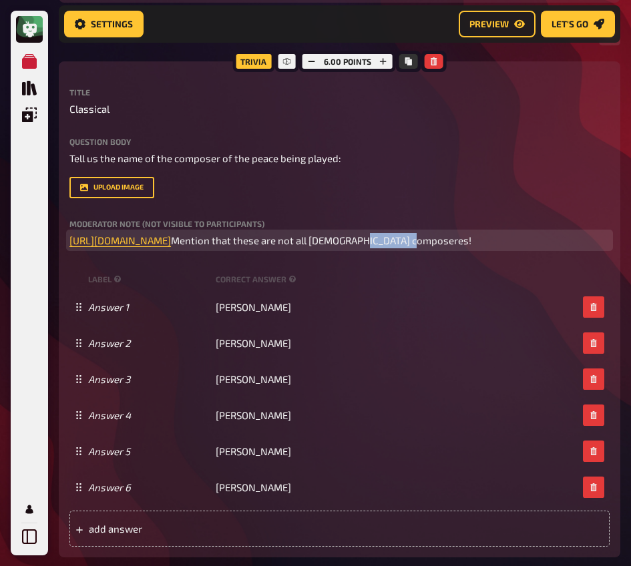
click at [288, 246] on span "Mention that these are not all [DEMOGRAPHIC_DATA] composeres!" at bounding box center [321, 240] width 300 height 12
copy span "composeres"
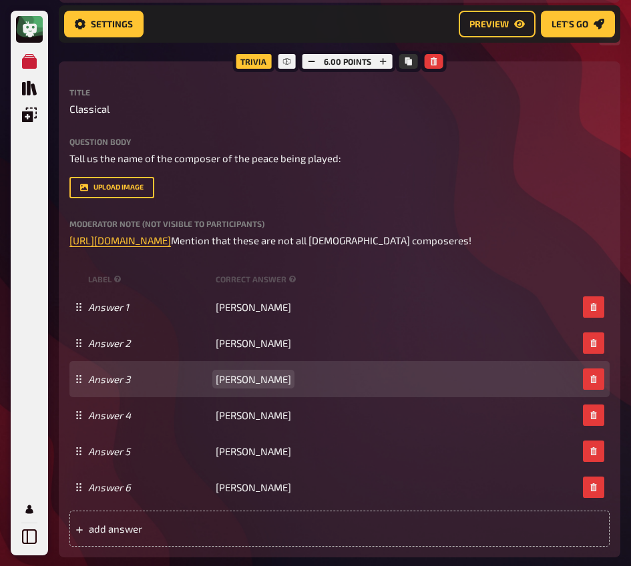
click at [243, 385] on span "[PERSON_NAME]" at bounding box center [253, 379] width 75 height 12
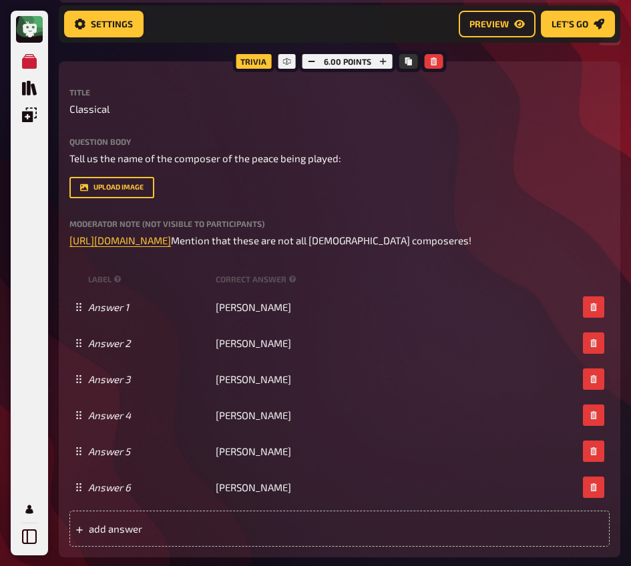
click at [495, 184] on div "upload image" at bounding box center [339, 187] width 540 height 21
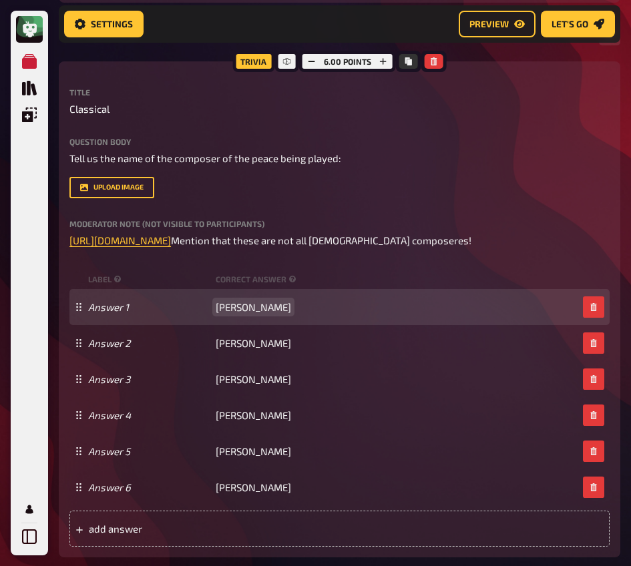
click at [249, 313] on span "[PERSON_NAME]" at bounding box center [253, 307] width 75 height 12
click at [248, 313] on span "[PERSON_NAME]" at bounding box center [253, 307] width 75 height 12
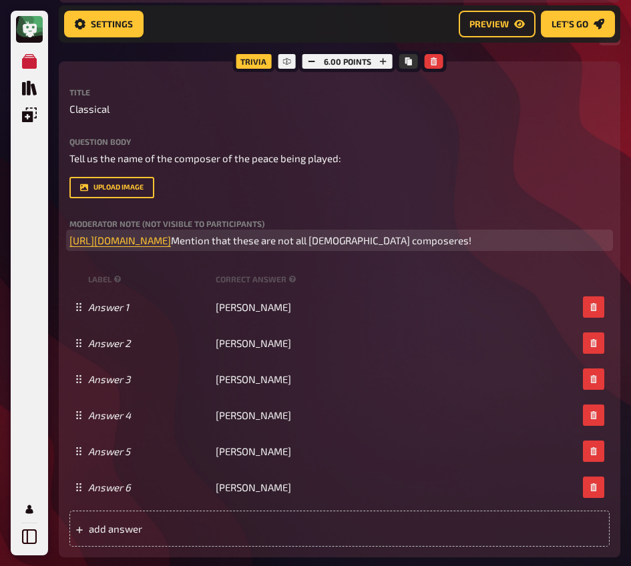
click at [312, 248] on p "﻿ [URL][DOMAIN_NAME] Mention that these are not all [DEMOGRAPHIC_DATA] composer…" at bounding box center [339, 240] width 540 height 15
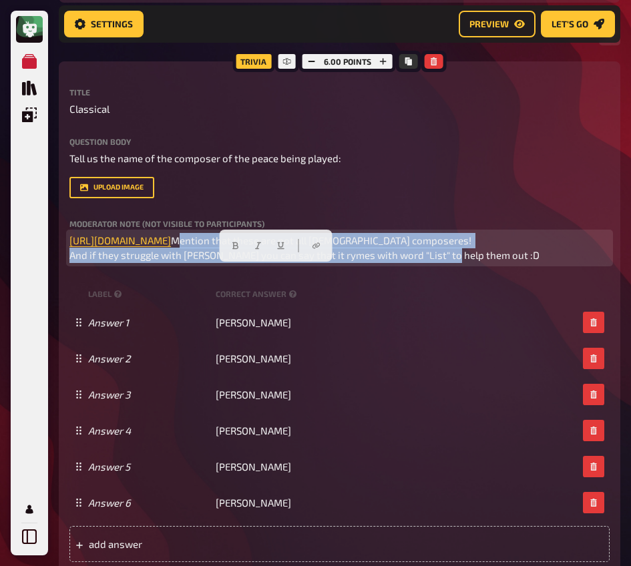
drag, startPoint x: 493, startPoint y: 290, endPoint x: 11, endPoint y: 256, distance: 482.5
click at [258, 247] on icon "button" at bounding box center [258, 246] width 8 height 8
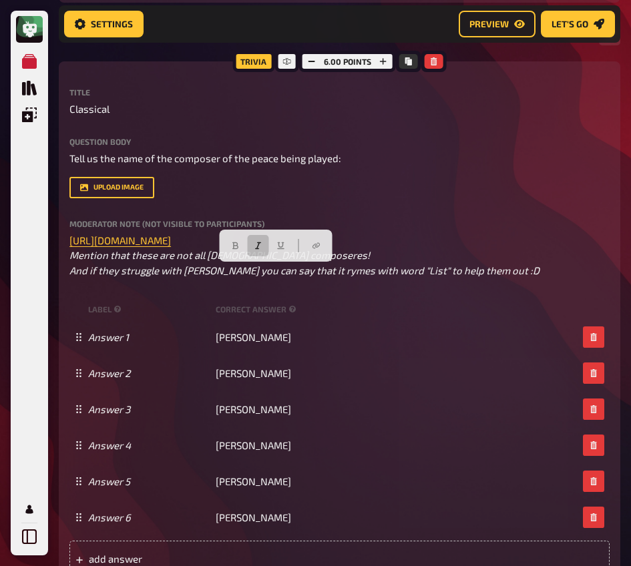
click at [233, 192] on div "upload image" at bounding box center [339, 187] width 540 height 21
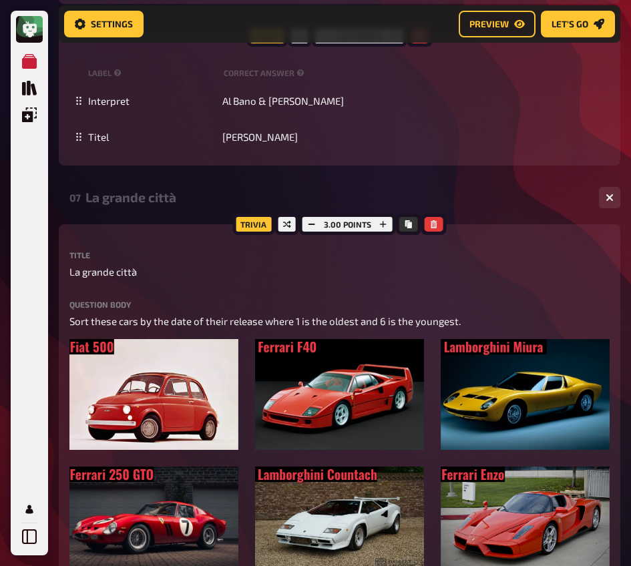
scroll to position [4159, 0]
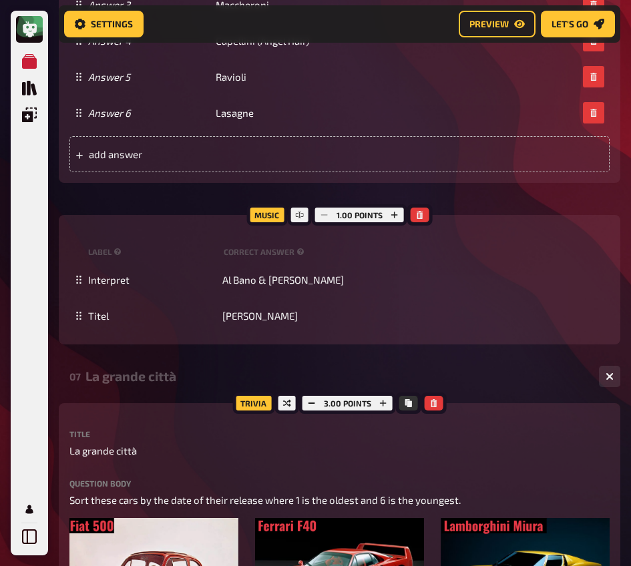
click at [161, 379] on div "La grande città" at bounding box center [336, 375] width 503 height 15
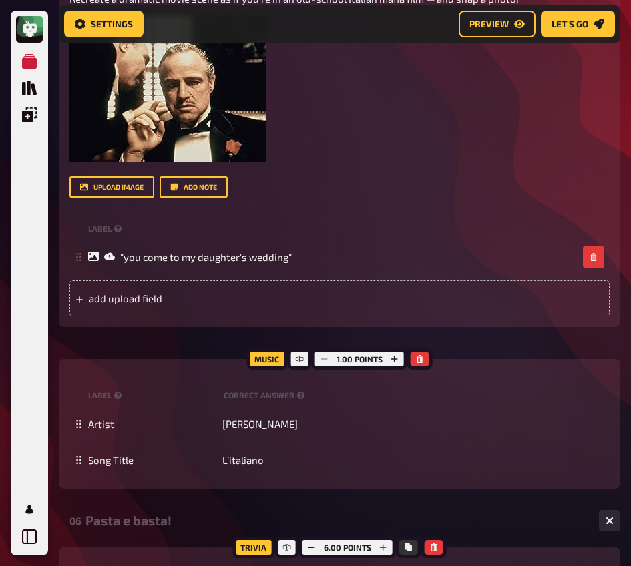
click at [127, 524] on div "Pasta e basta!" at bounding box center [336, 520] width 503 height 15
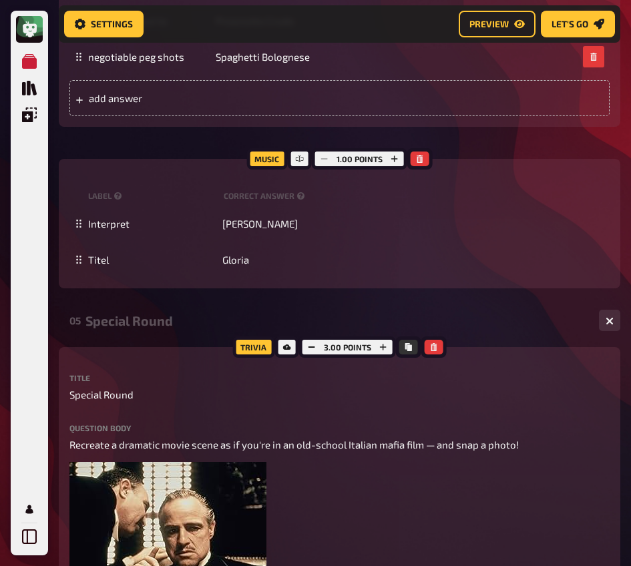
scroll to position [2525, 0]
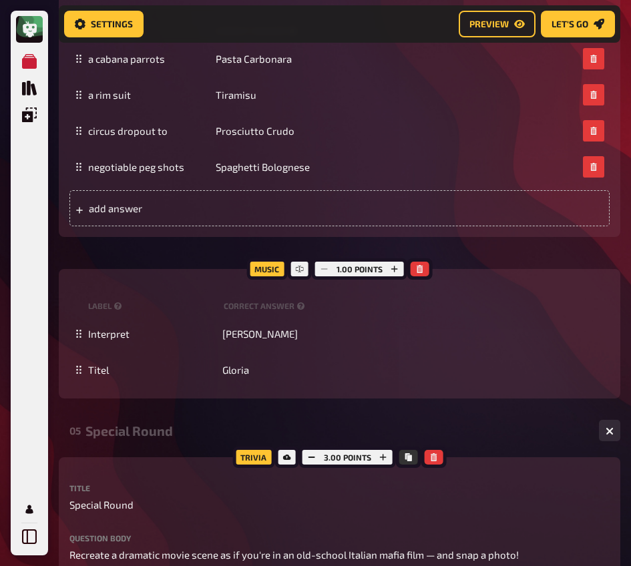
click at [135, 429] on div "Special Round" at bounding box center [336, 430] width 503 height 15
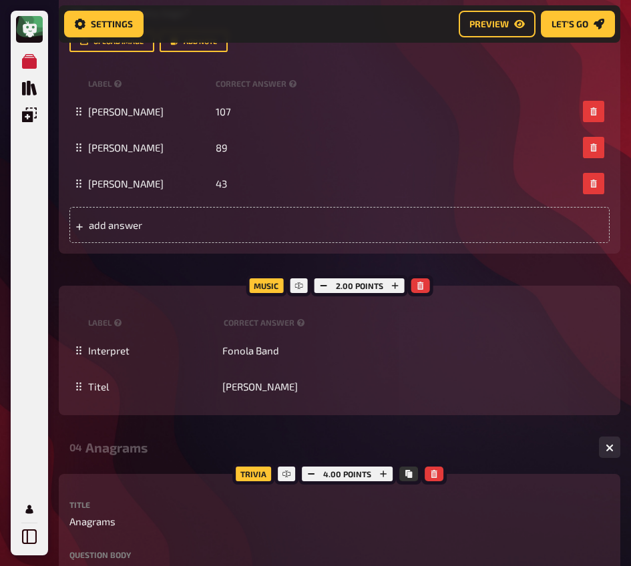
click at [129, 440] on div "Anagrams" at bounding box center [336, 447] width 503 height 15
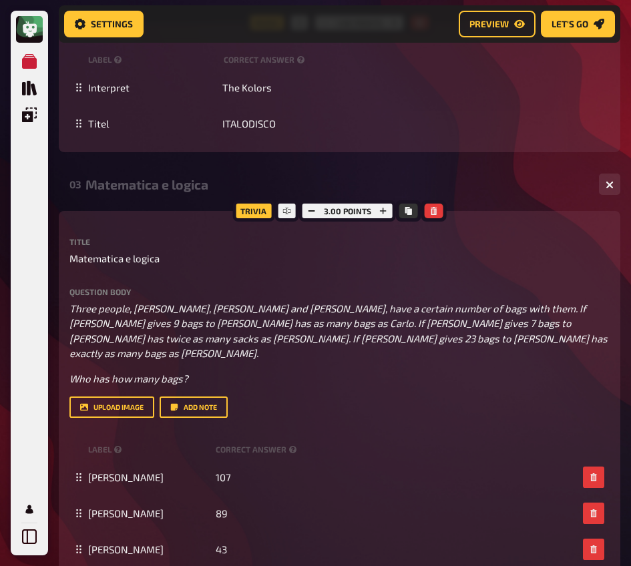
scroll to position [1547, 0]
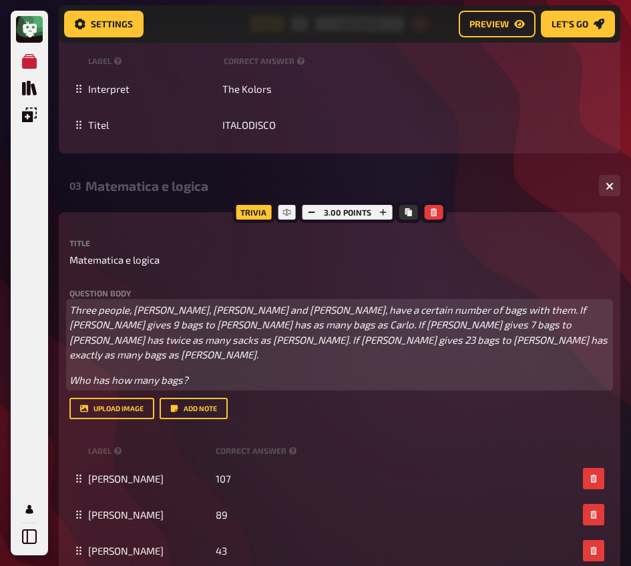
click at [176, 304] on p "Three people, [PERSON_NAME], [PERSON_NAME] and [PERSON_NAME], have a certain nu…" at bounding box center [339, 332] width 540 height 60
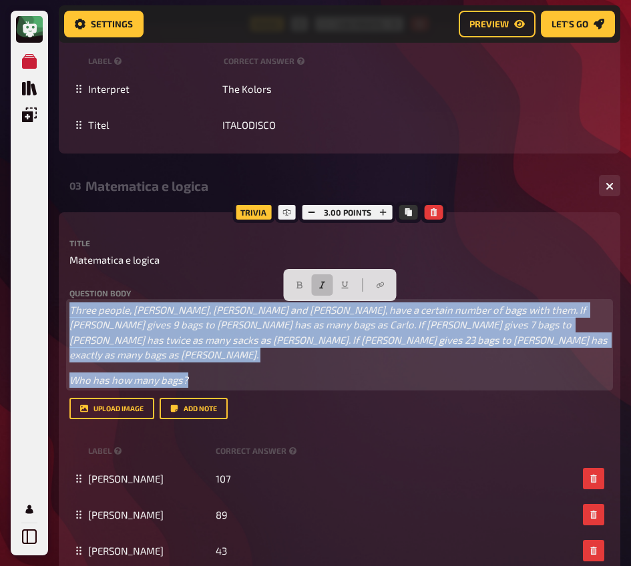
drag, startPoint x: 192, startPoint y: 368, endPoint x: 57, endPoint y: 305, distance: 149.3
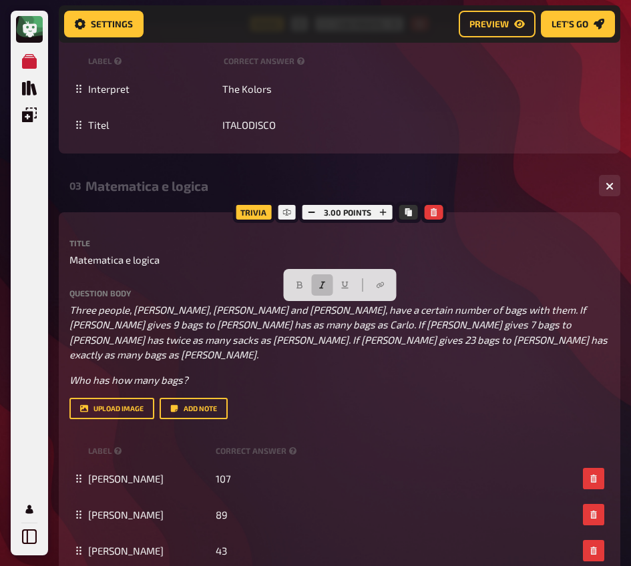
click at [113, 206] on div "03 Matematica e logica 1 3 Trivia 3.00 points Title Matematica e logica Questio…" at bounding box center [339, 476] width 561 height 613
click at [144, 196] on div "03 Matematica e logica 1 3" at bounding box center [339, 186] width 561 height 32
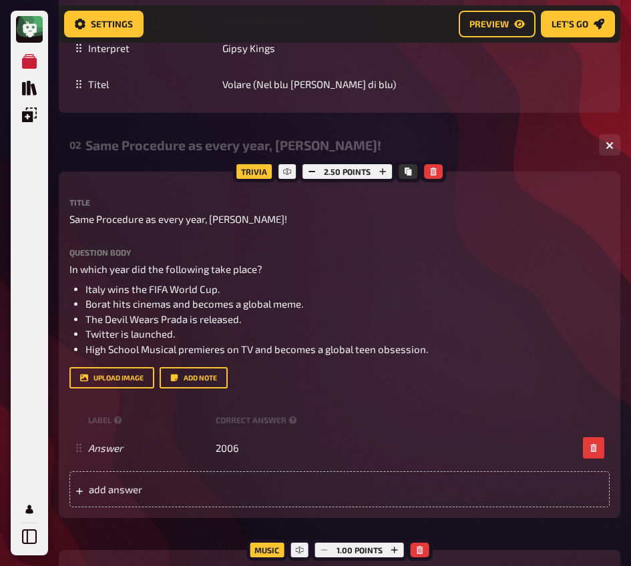
scroll to position [1011, 0]
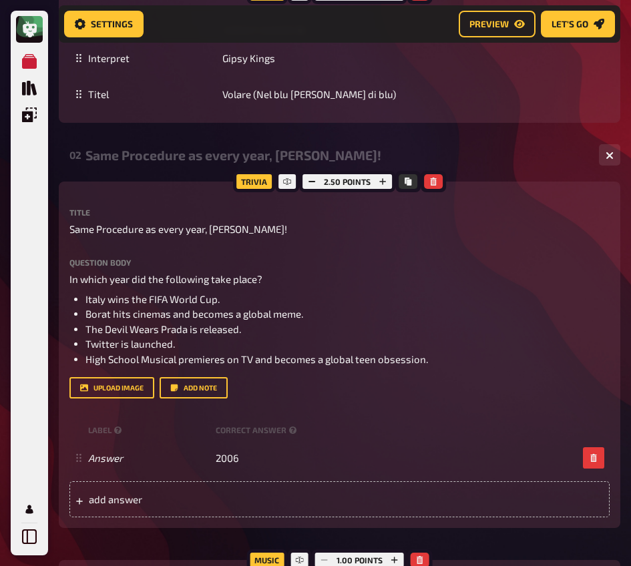
click at [187, 166] on div "02 Same Procedure as every year, [PERSON_NAME]! 1 1" at bounding box center [339, 155] width 561 height 32
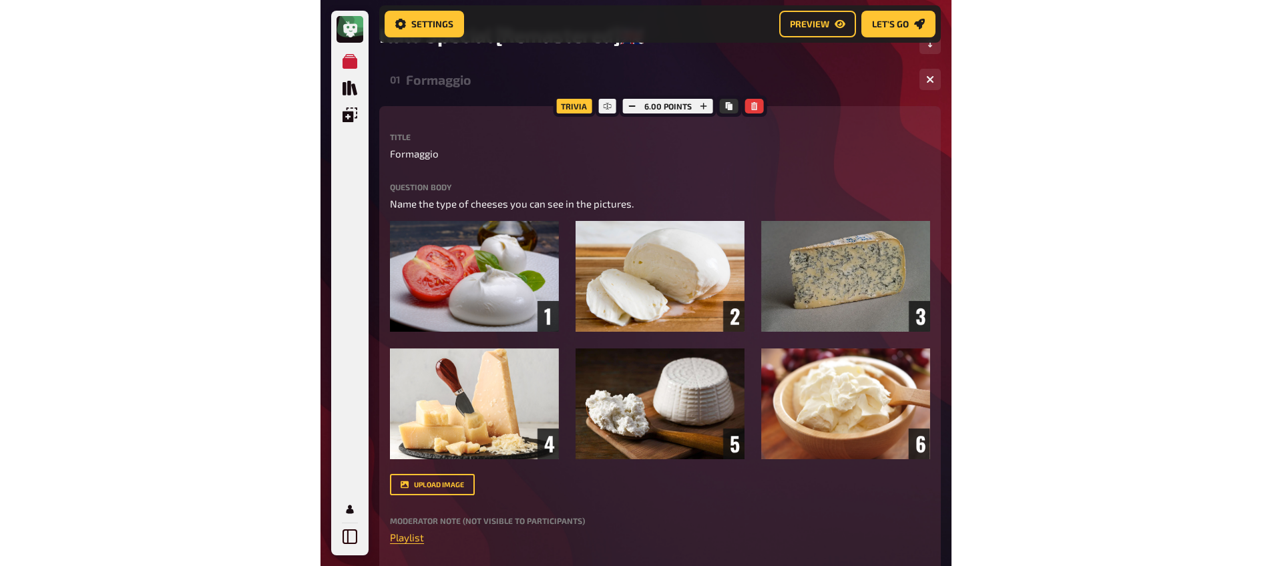
scroll to position [0, 0]
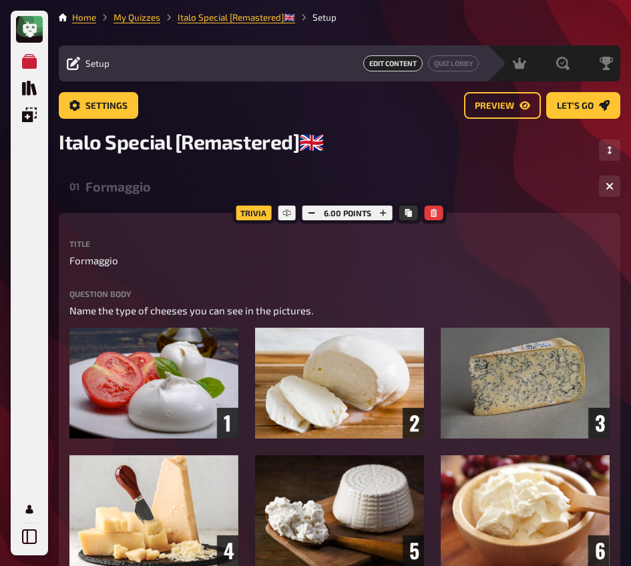
click at [149, 189] on div "Formaggio" at bounding box center [336, 186] width 503 height 15
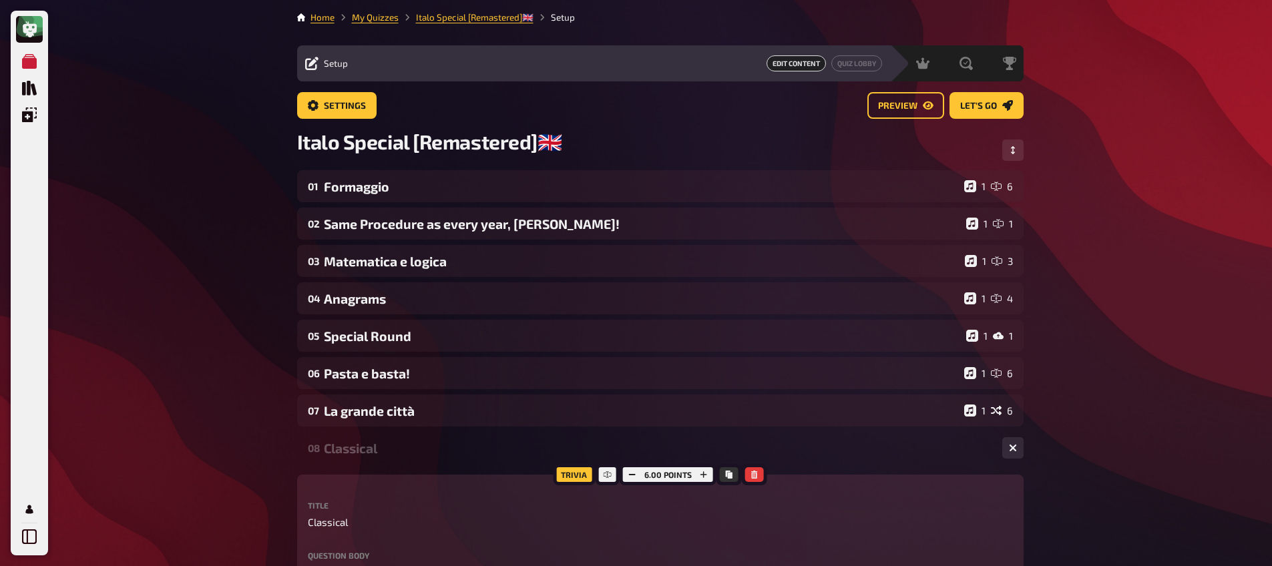
click at [425, 456] on div "Classical" at bounding box center [657, 448] width 667 height 15
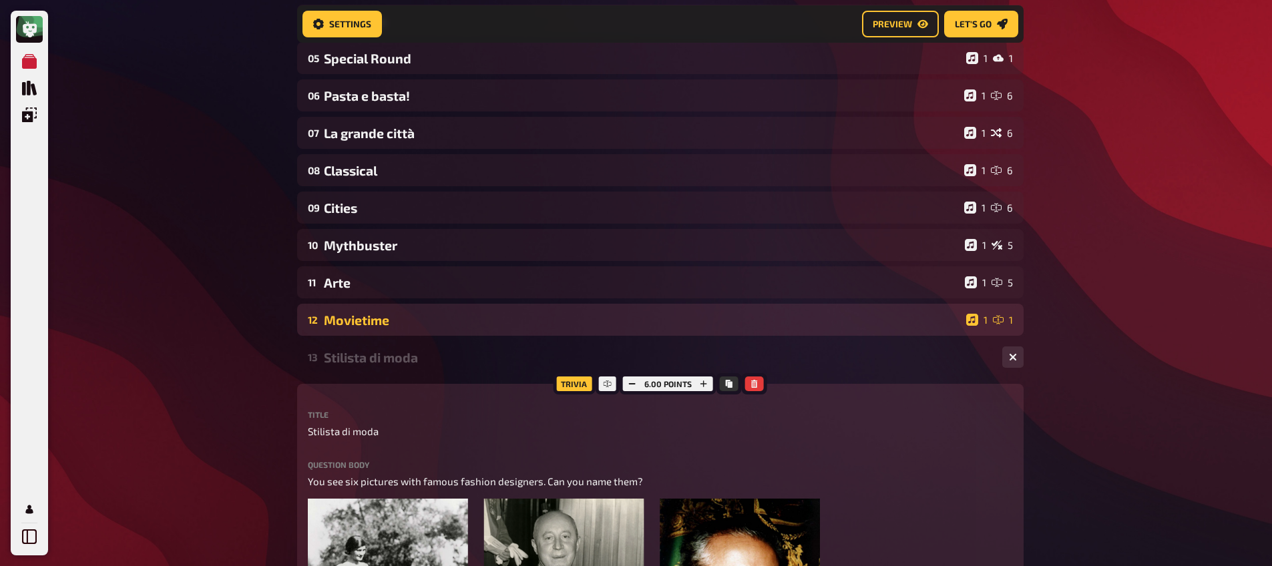
scroll to position [294, 0]
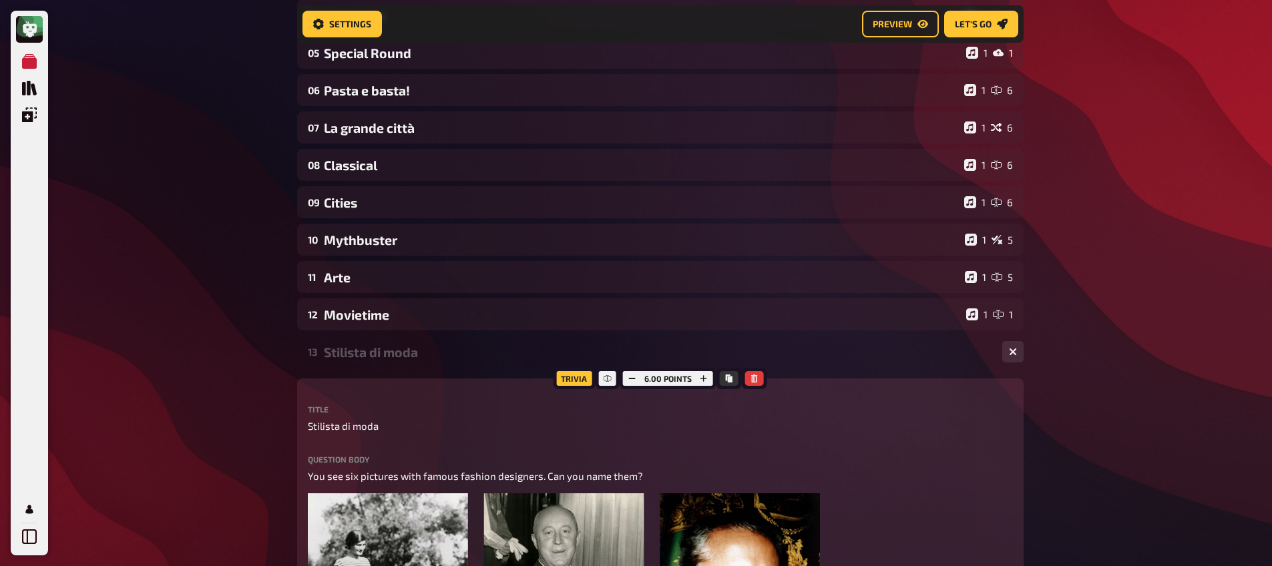
click at [394, 358] on div "Stilista di moda" at bounding box center [657, 351] width 667 height 15
